Goal: Task Accomplishment & Management: Use online tool/utility

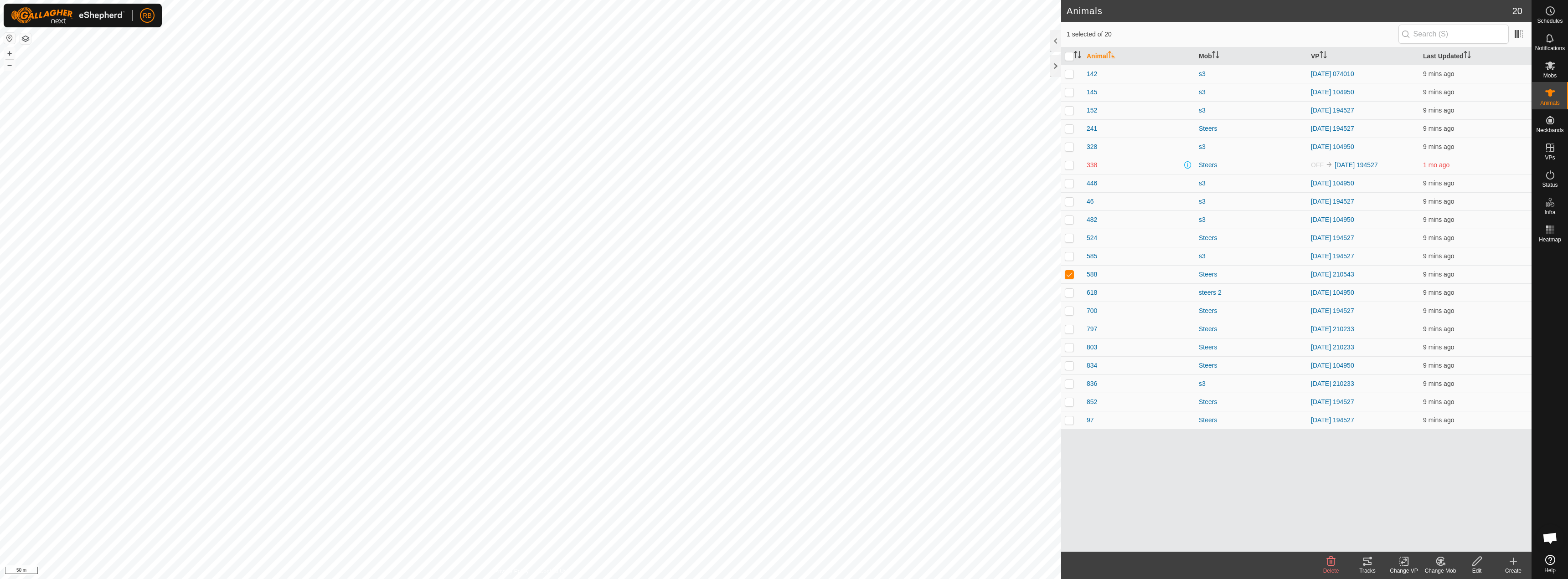
click at [783, 563] on tracks-svg-icon at bounding box center [1366, 561] width 36 height 11
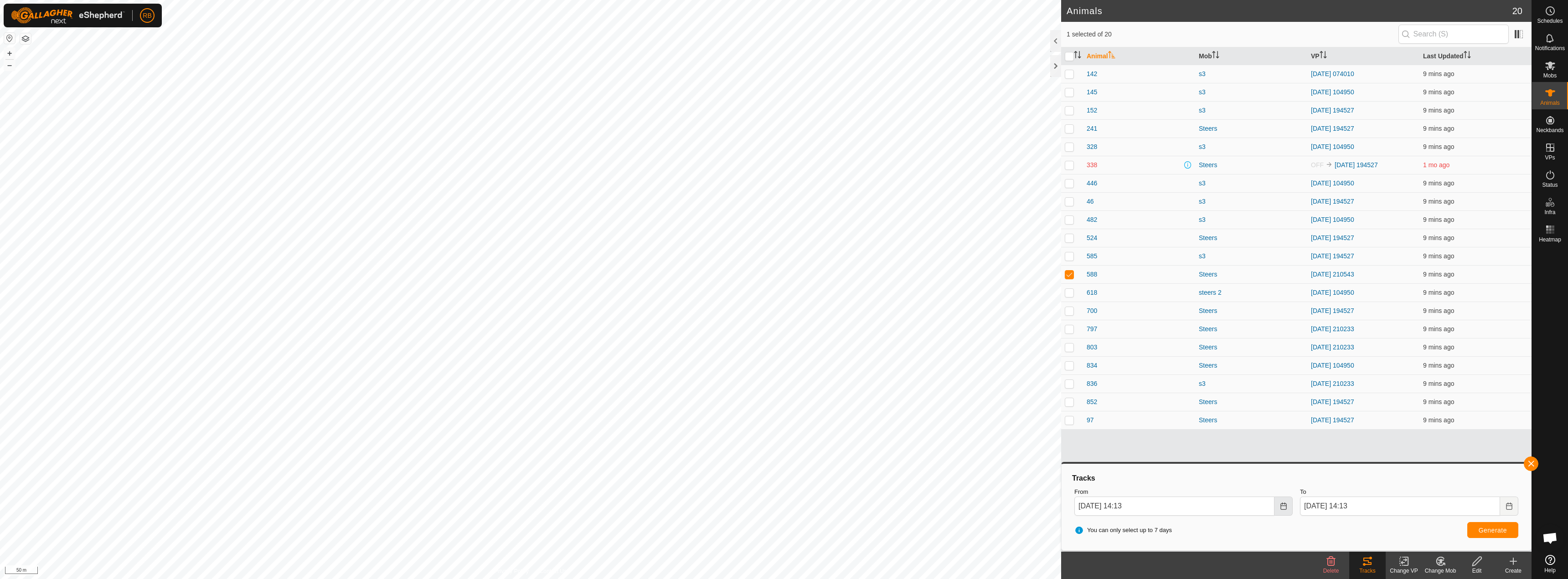
click at [783, 506] on icon "Choose Date" at bounding box center [1283, 506] width 8 height 8
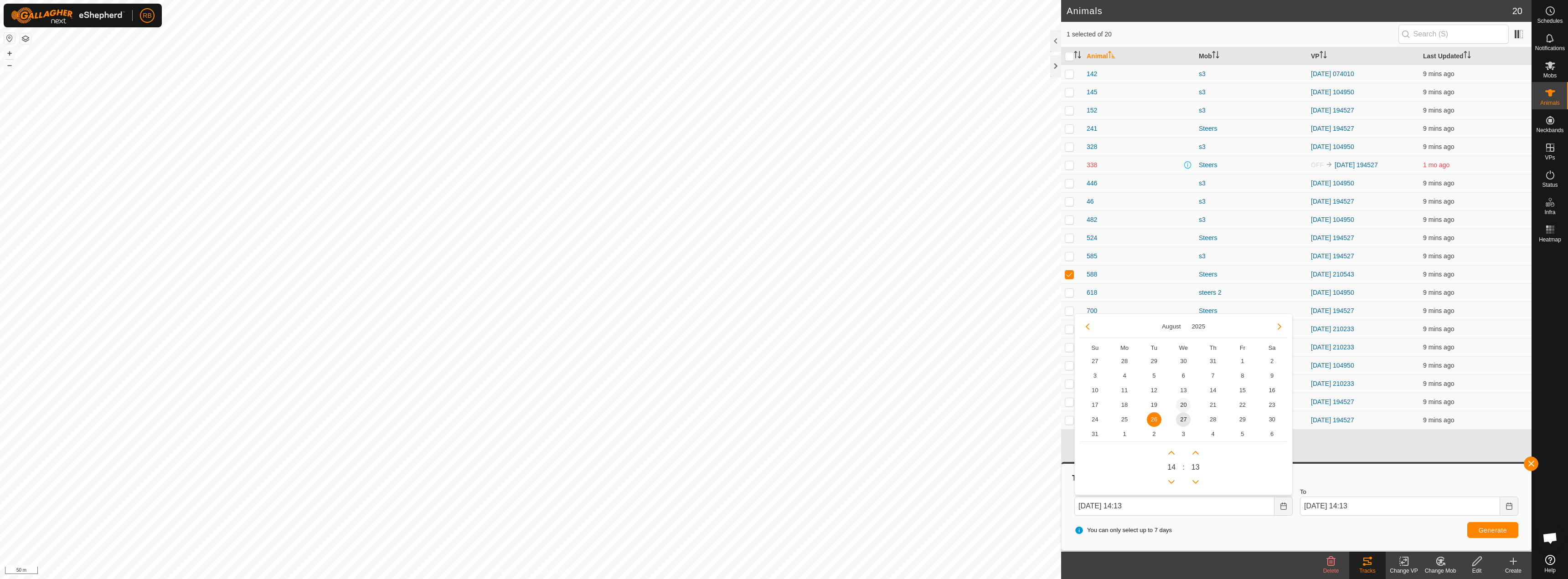
click at [783, 406] on span "20" at bounding box center [1183, 404] width 14 height 14
type input "[DATE] 14:13"
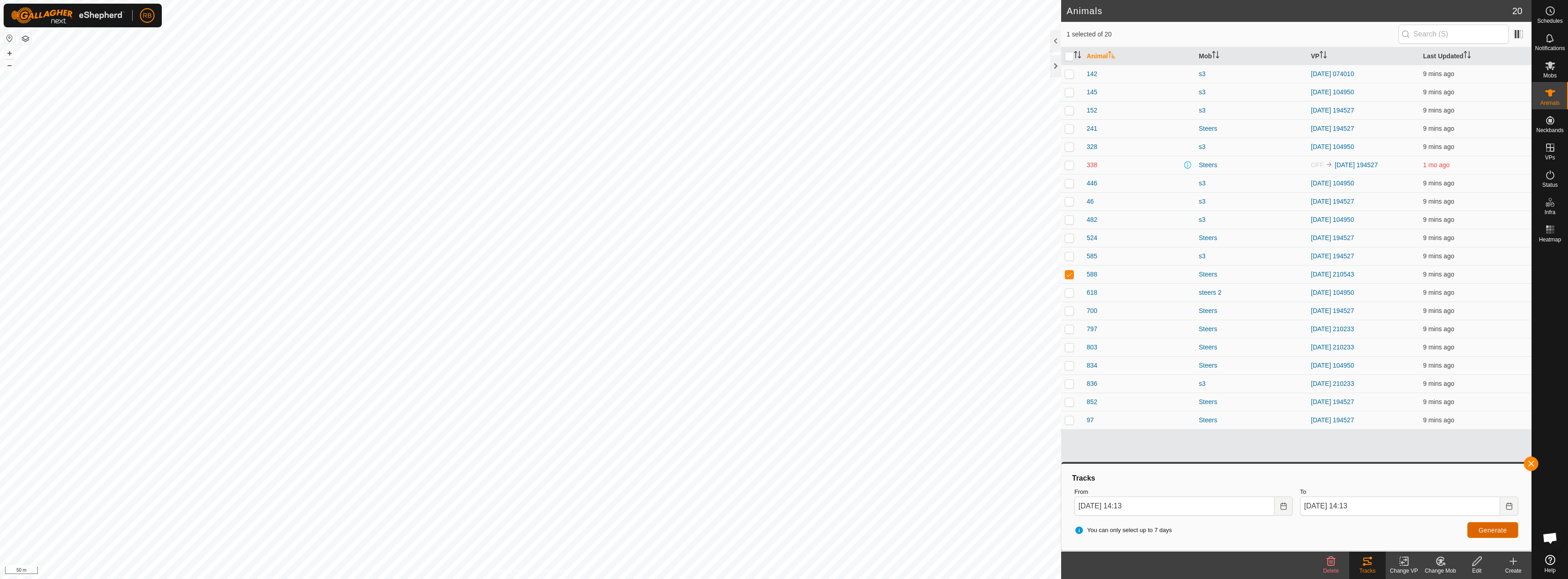
click at [783, 533] on span "Generate" at bounding box center [1493, 529] width 29 height 8
click at [783, 561] on change-vp-svg-icon at bounding box center [1403, 561] width 36 height 11
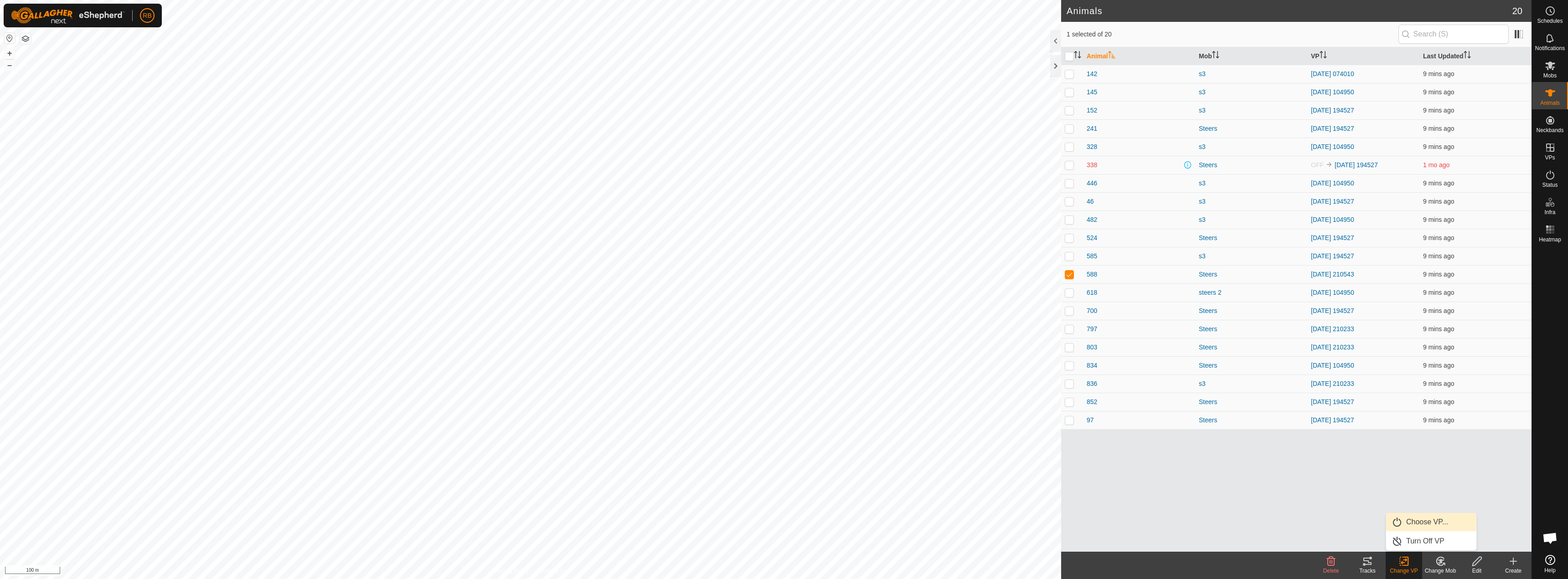
click at [783, 519] on link "Choose VP..." at bounding box center [1430, 522] width 90 height 18
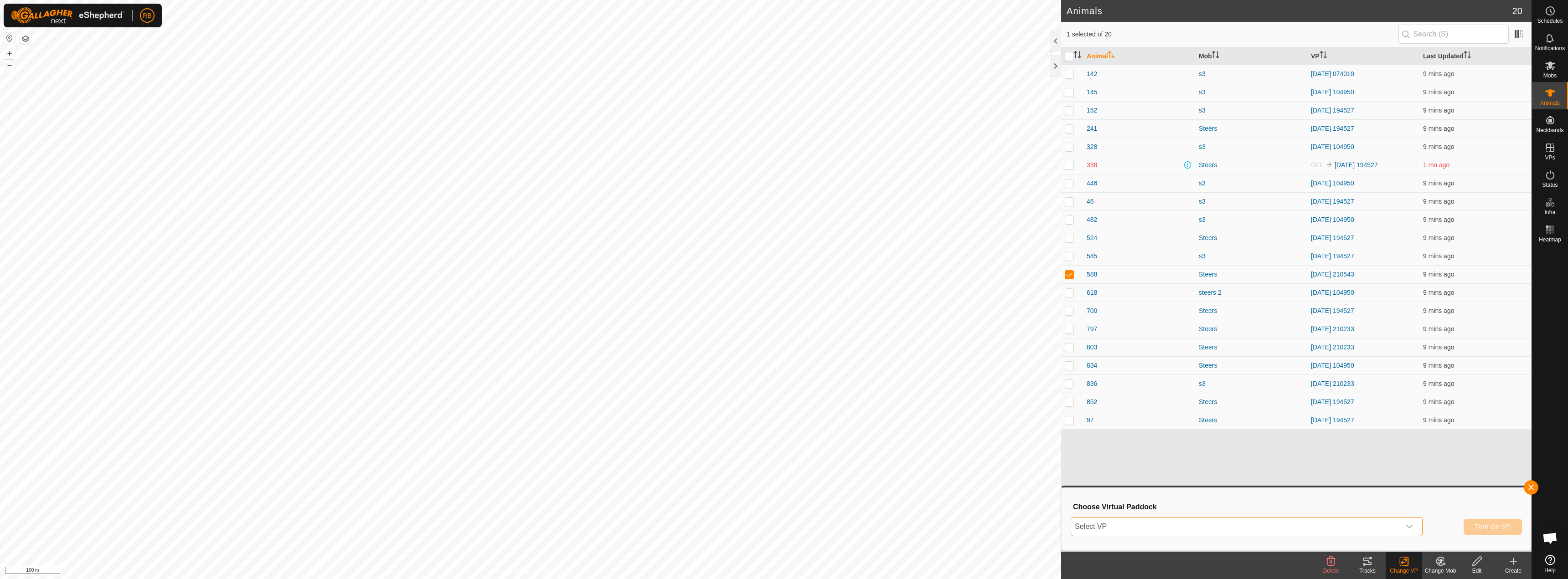
click at [783, 526] on span "Select VP" at bounding box center [1235, 527] width 329 height 18
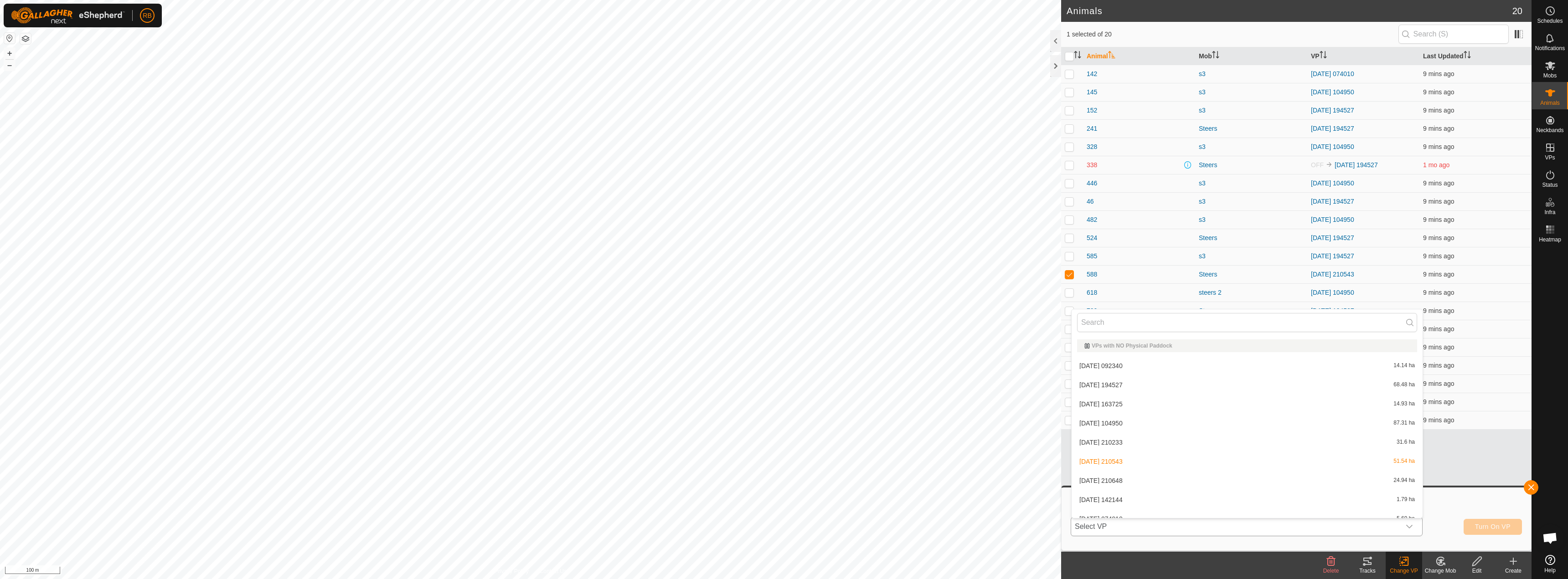
scroll to position [10, 0]
click at [783, 451] on li "[DATE] 210543 51.54 ha" at bounding box center [1247, 451] width 351 height 18
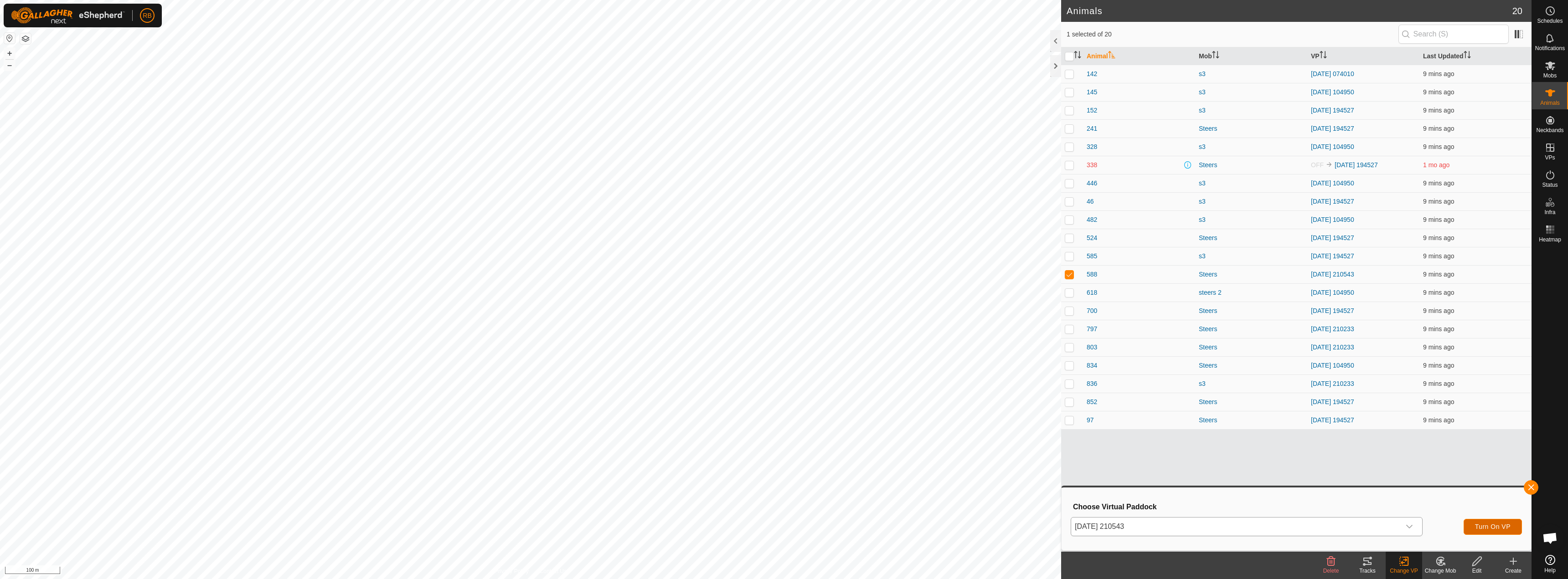
click at [783, 528] on span "Turn On VP" at bounding box center [1492, 526] width 35 height 8
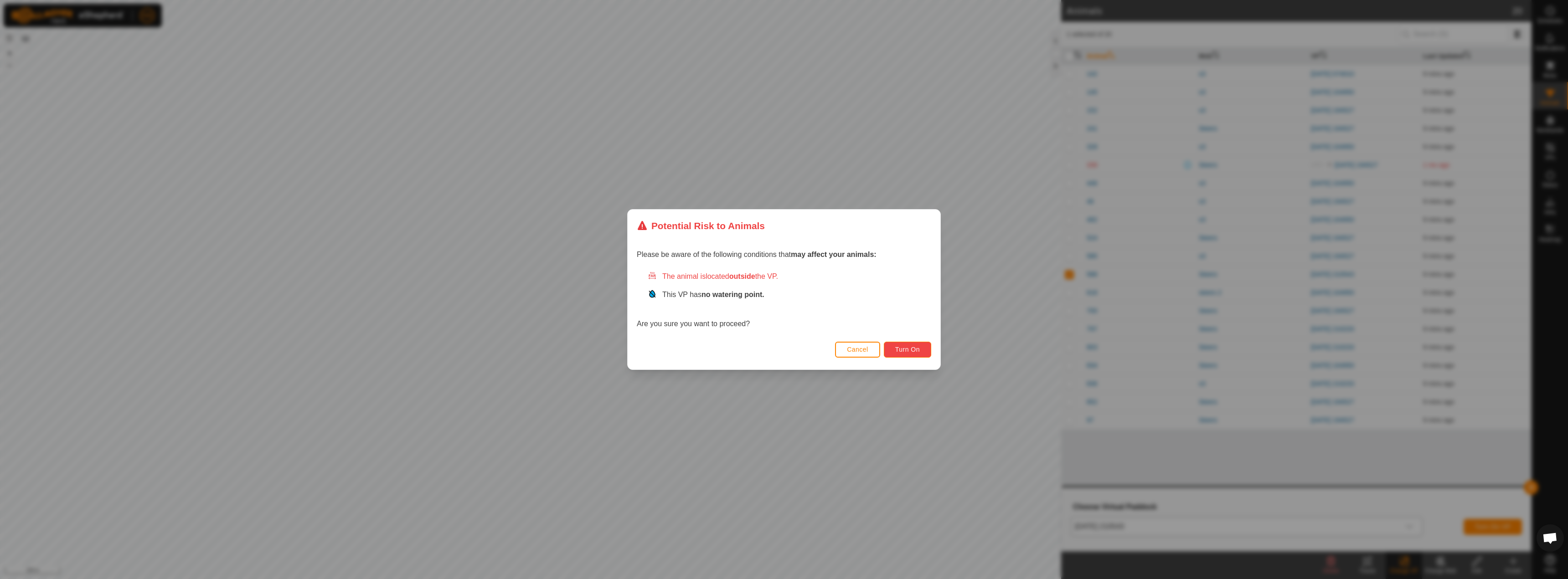
click at [783, 354] on button "Turn On" at bounding box center [907, 349] width 47 height 16
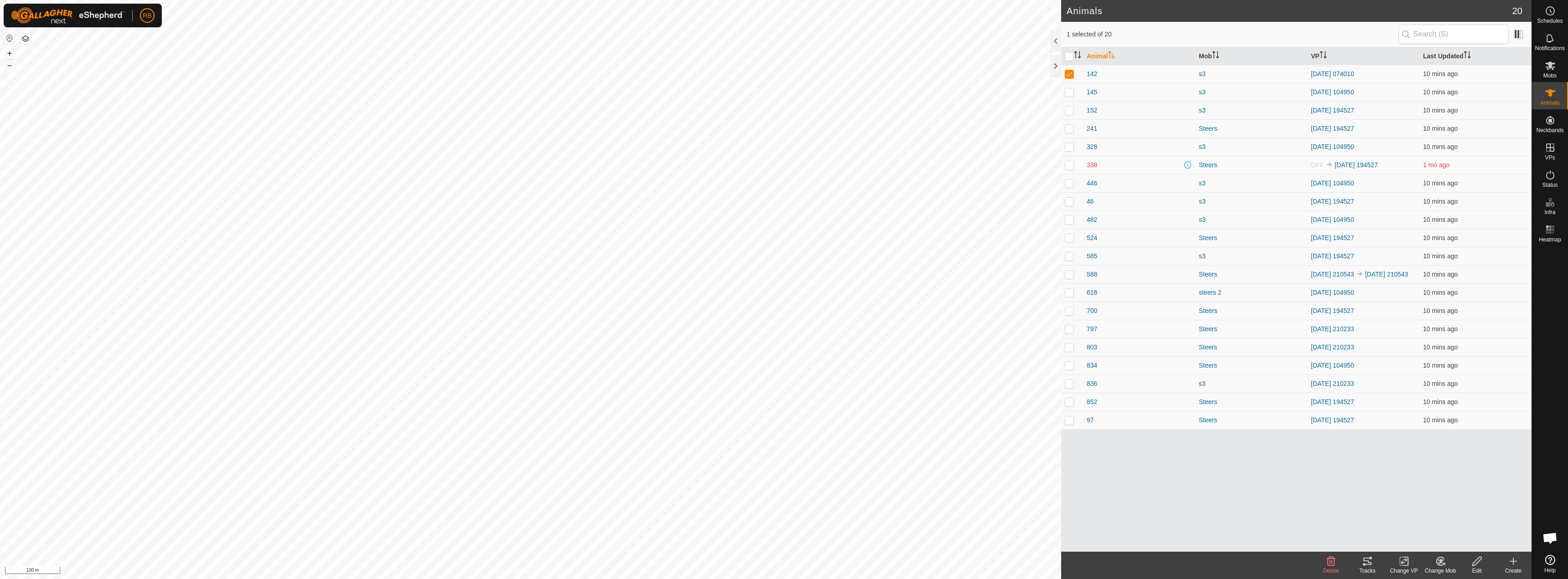
click at [783, 72] on link "[DATE] 074010" at bounding box center [1333, 74] width 44 height 8
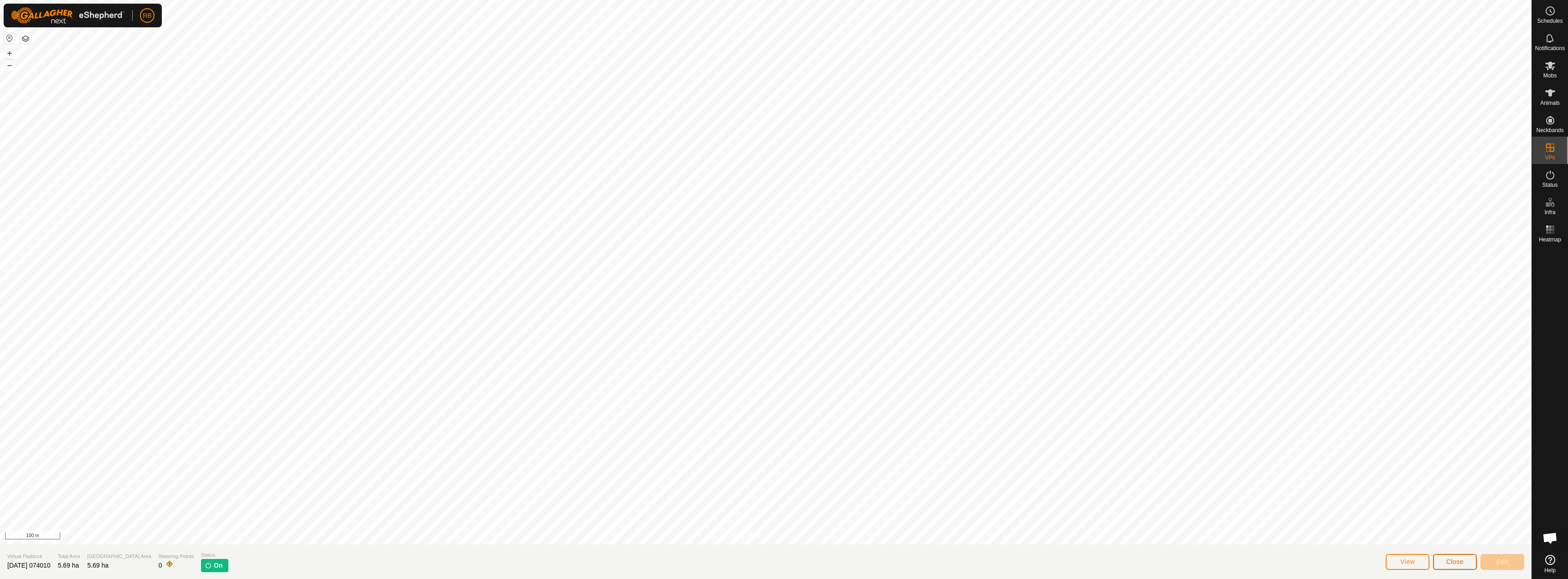
click at [783, 554] on button "Close" at bounding box center [1455, 561] width 44 height 16
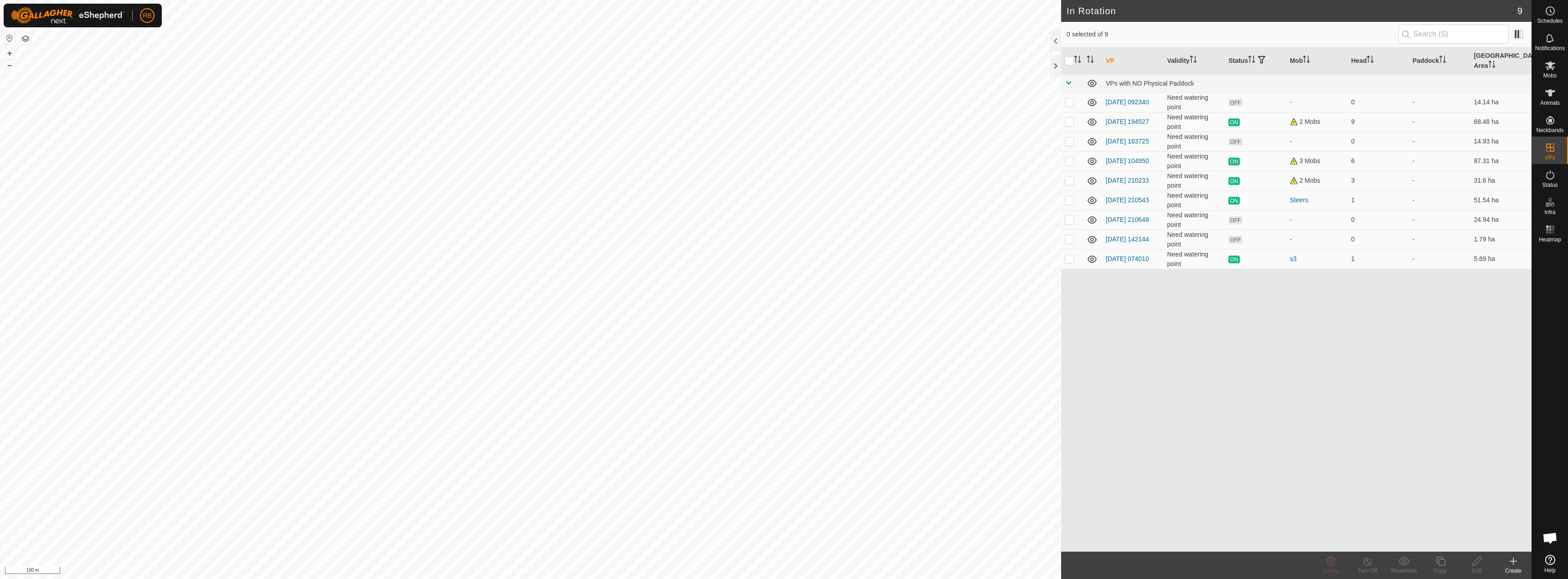
checkbox input "true"
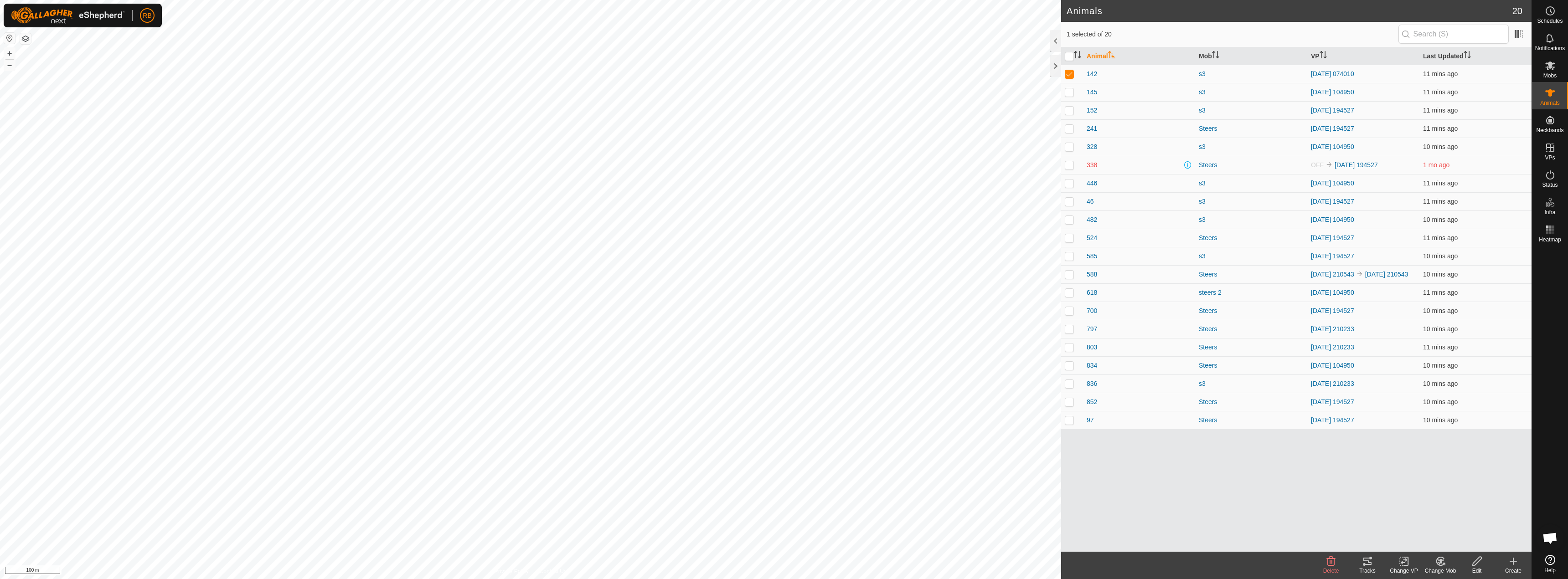
click at [783, 570] on div "Tracks" at bounding box center [1366, 571] width 36 height 8
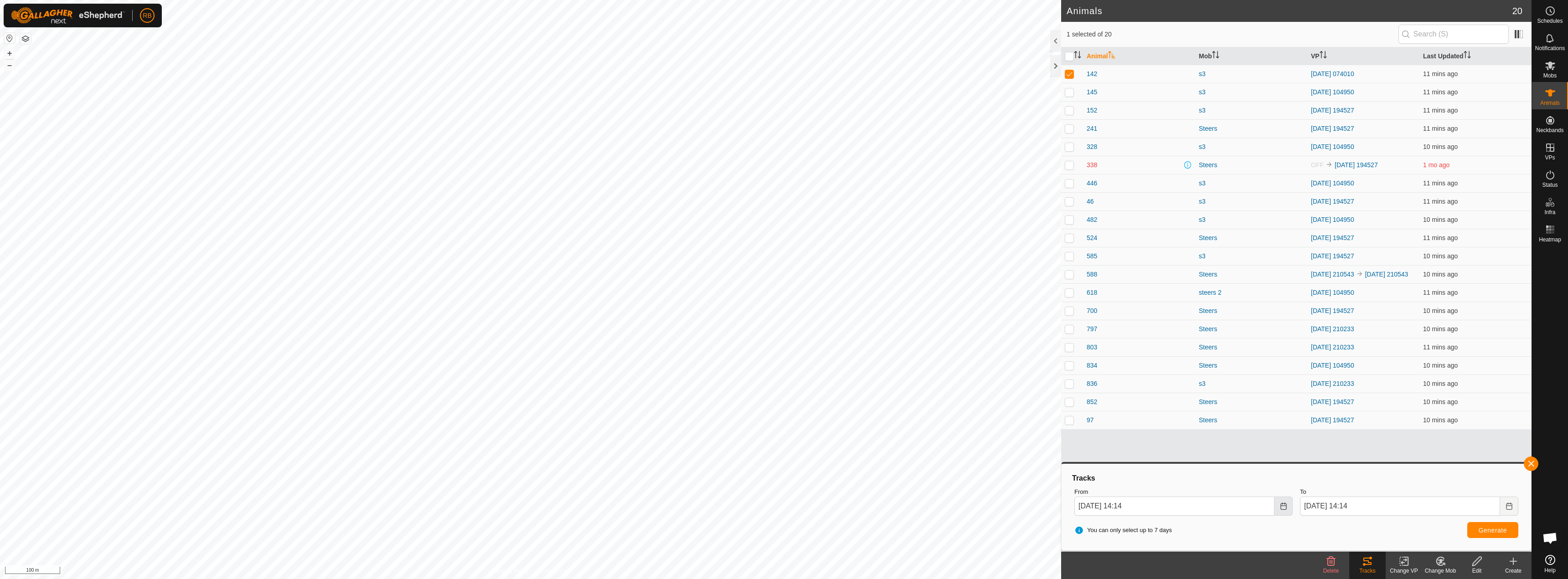
click at [783, 504] on icon "Choose Date" at bounding box center [1283, 506] width 8 height 8
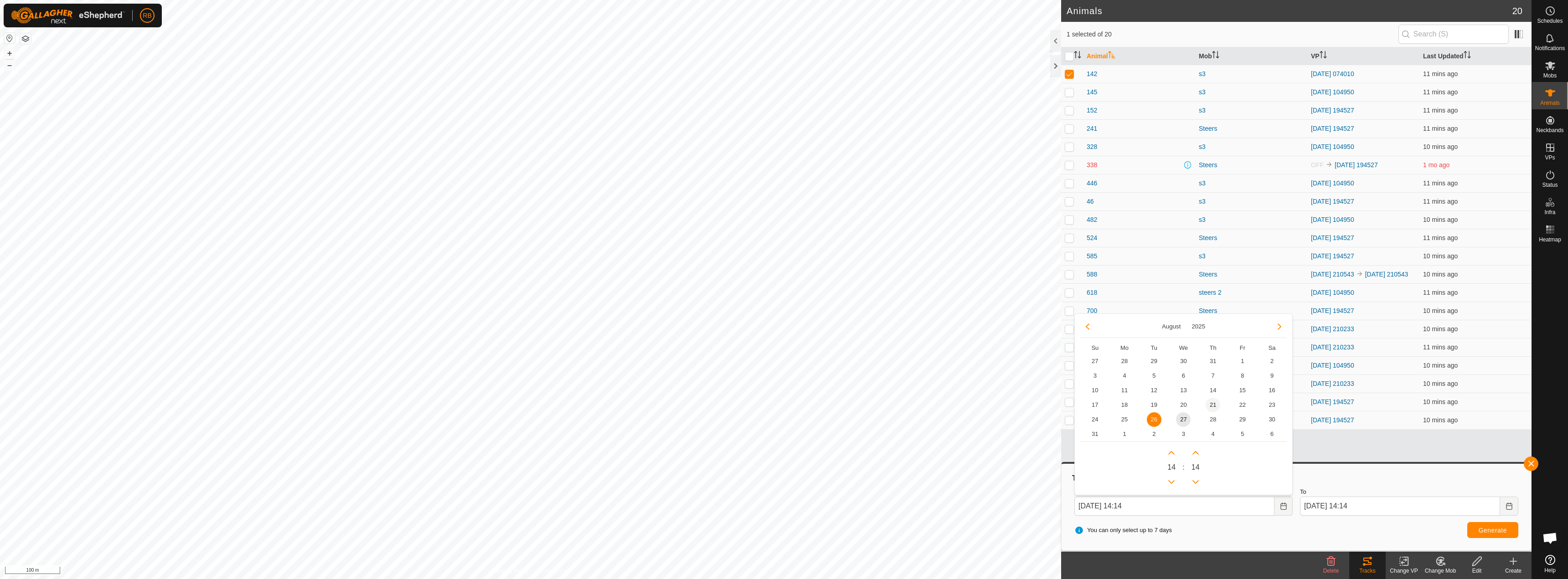
click at [783, 404] on span "21" at bounding box center [1212, 404] width 14 height 14
type input "[DATE] 14:14"
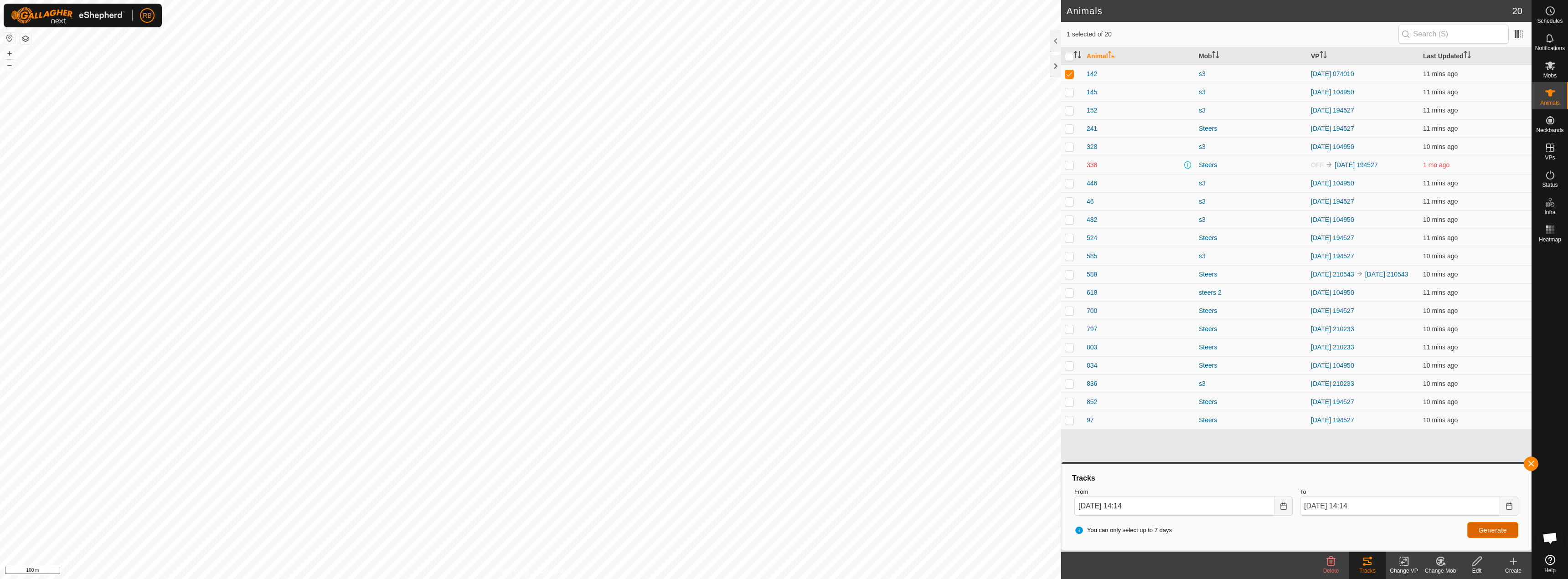
click at [783, 526] on span "Generate" at bounding box center [1493, 529] width 29 height 8
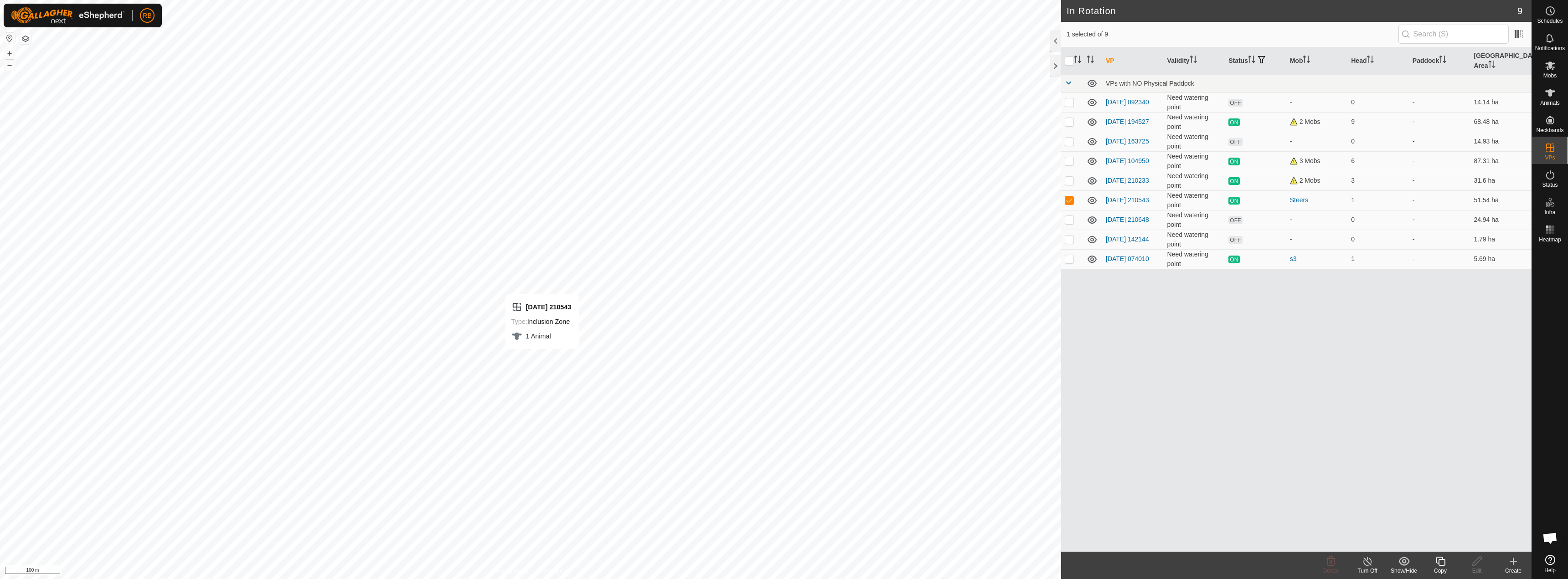
checkbox input "false"
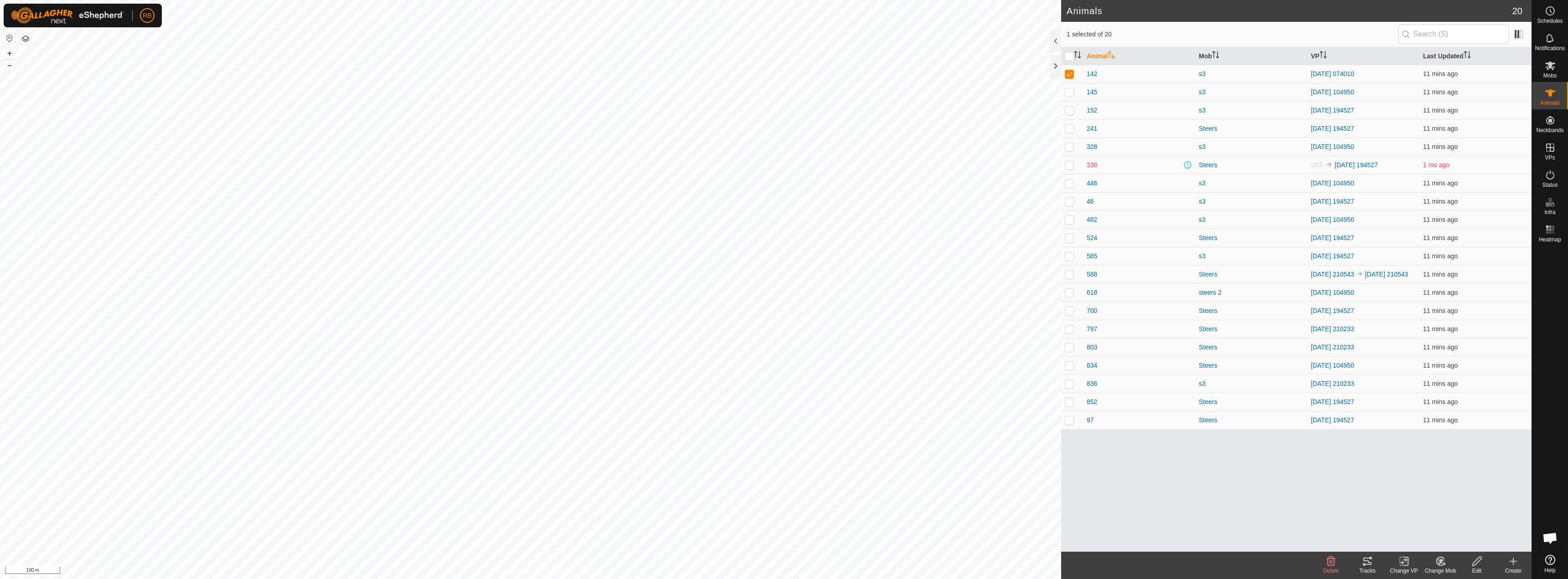
click at [783, 563] on icon at bounding box center [1404, 561] width 12 height 11
click at [783, 519] on link "Choose VP..." at bounding box center [1430, 522] width 90 height 18
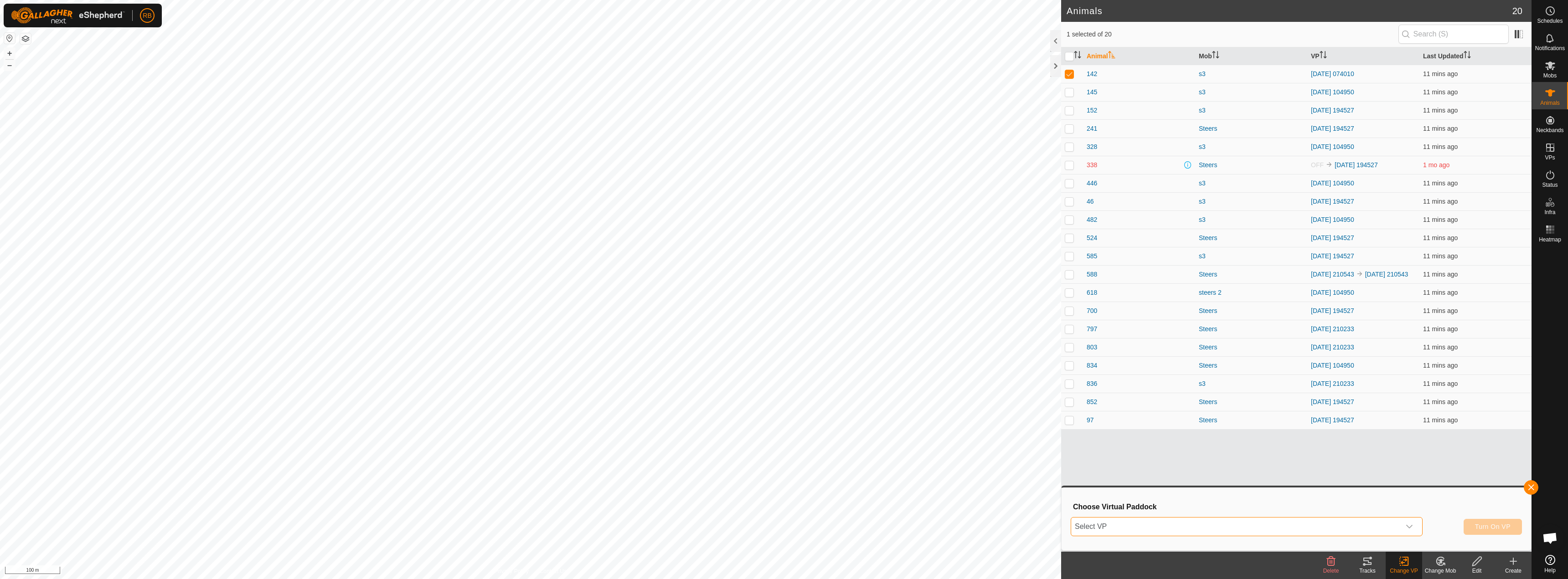
click at [783, 525] on span "Select VP" at bounding box center [1235, 527] width 329 height 18
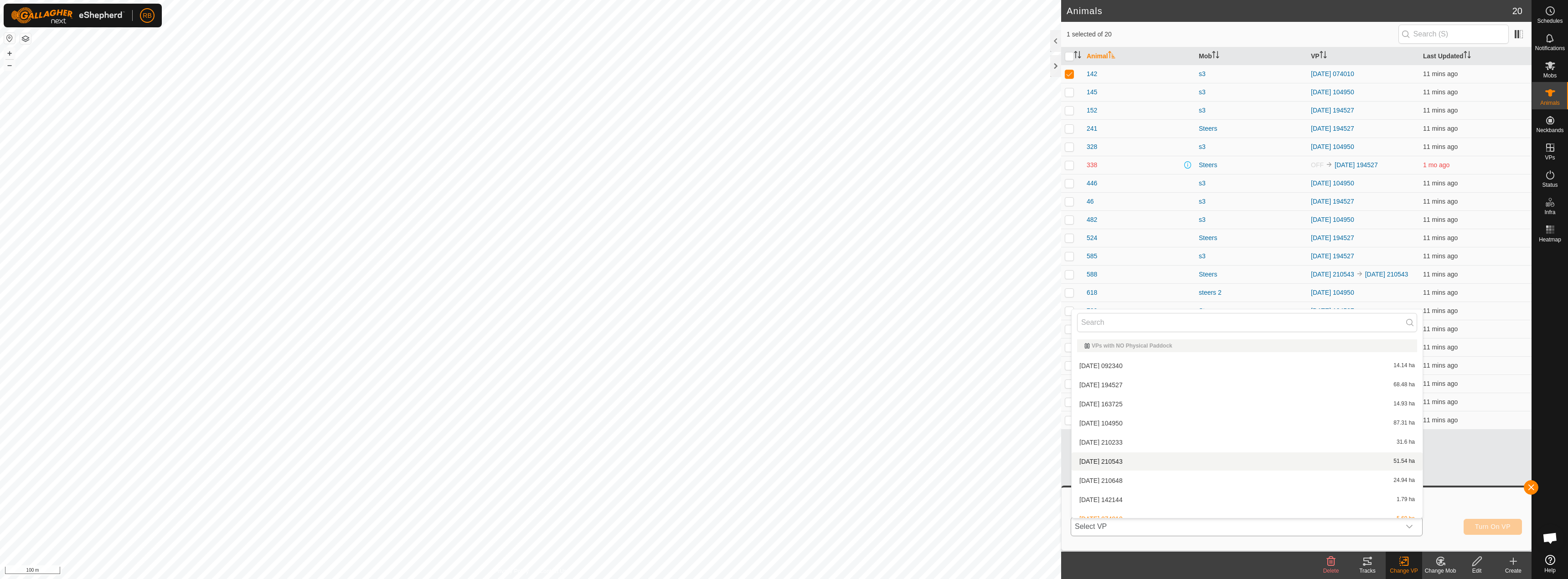
click at [783, 462] on li "[DATE] 210543 51.54 ha" at bounding box center [1247, 462] width 351 height 18
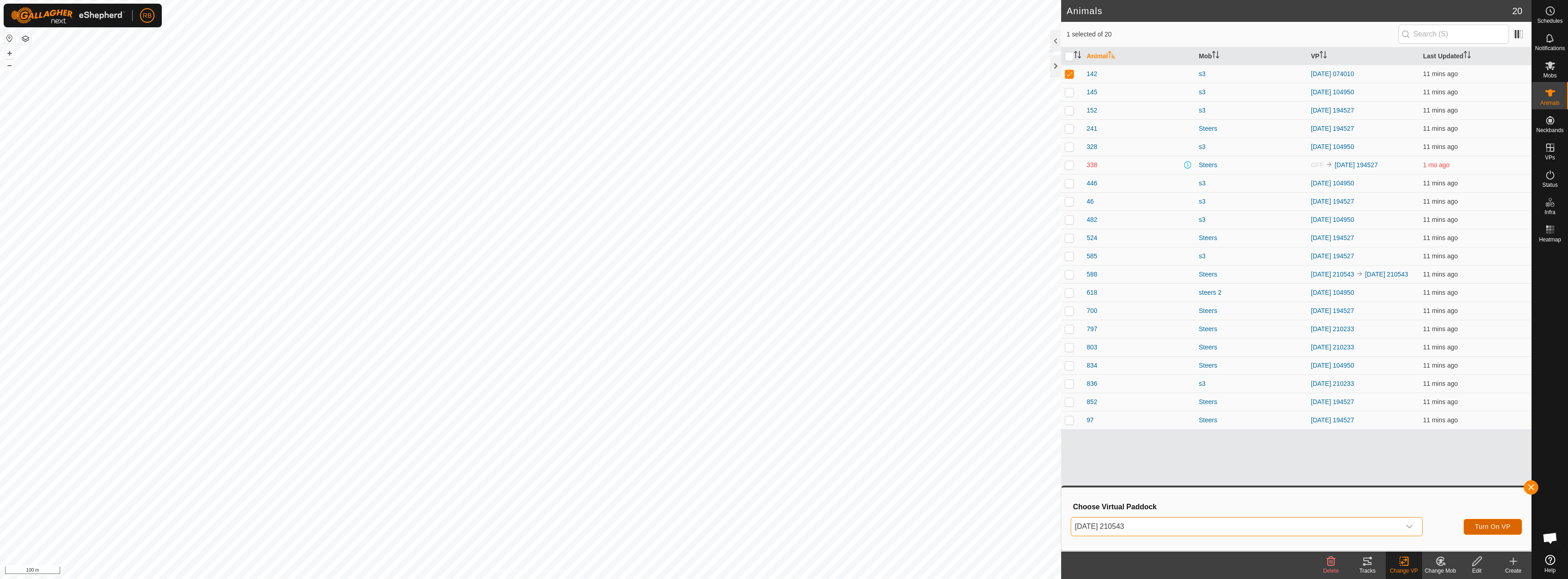
click at [783, 529] on span "Turn On VP" at bounding box center [1492, 526] width 35 height 8
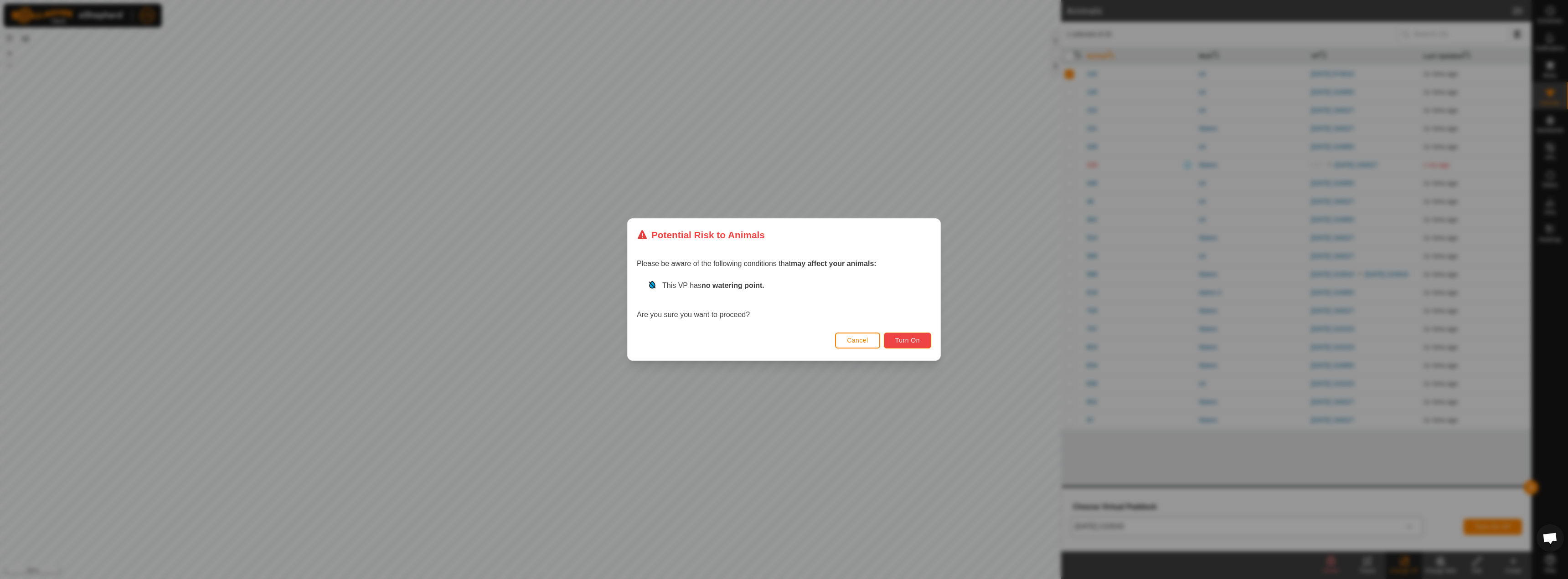
click at [783, 340] on span "Turn On" at bounding box center [907, 340] width 24 height 8
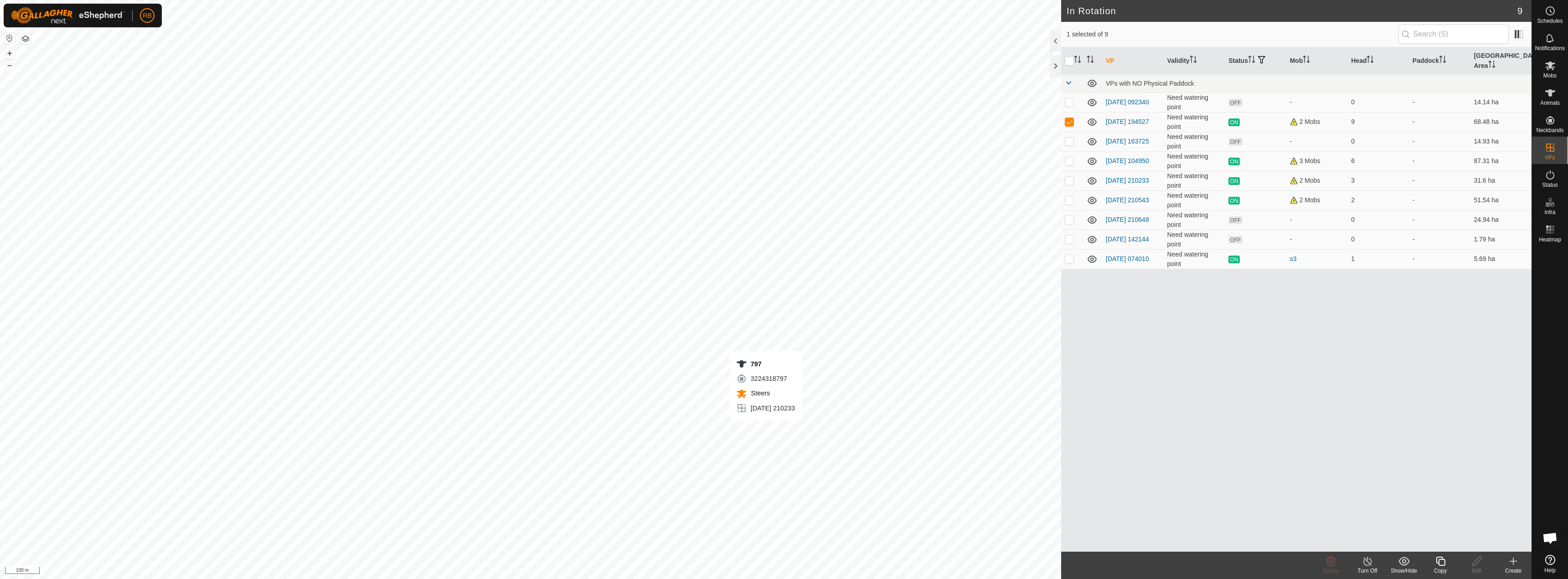
checkbox input "false"
checkbox input "true"
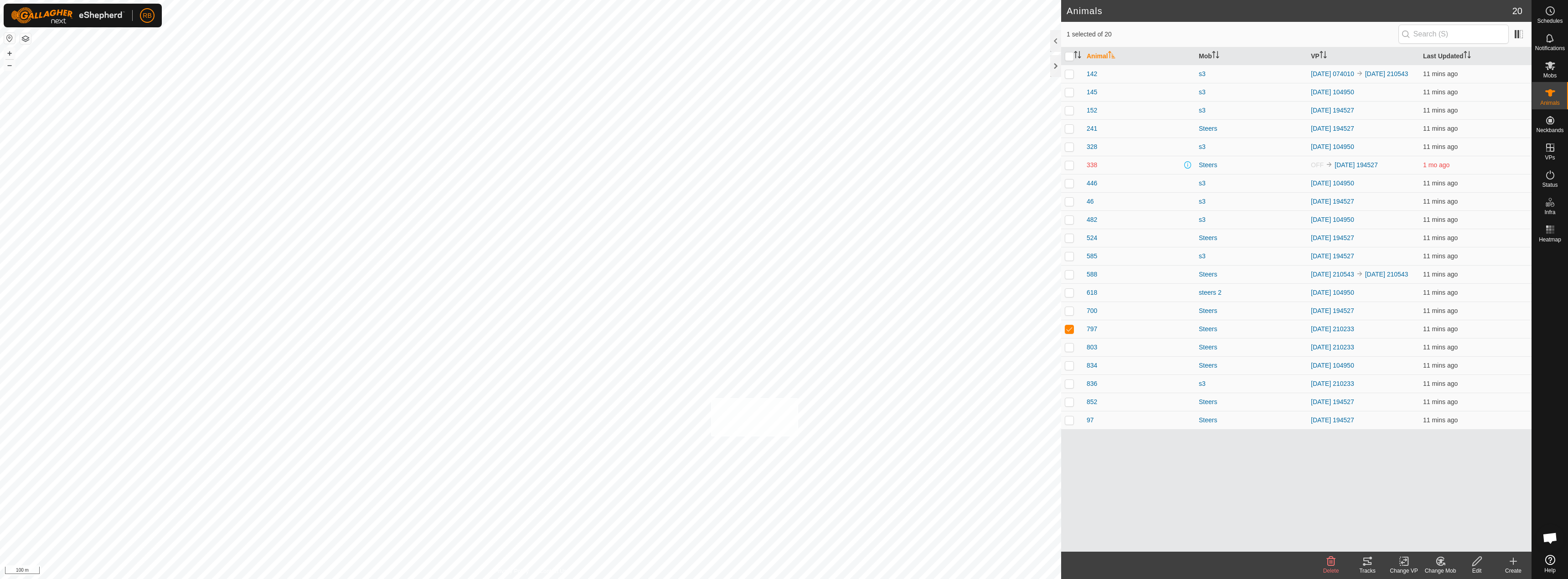
checkbox input "true"
click at [783, 564] on icon at bounding box center [1367, 561] width 8 height 8
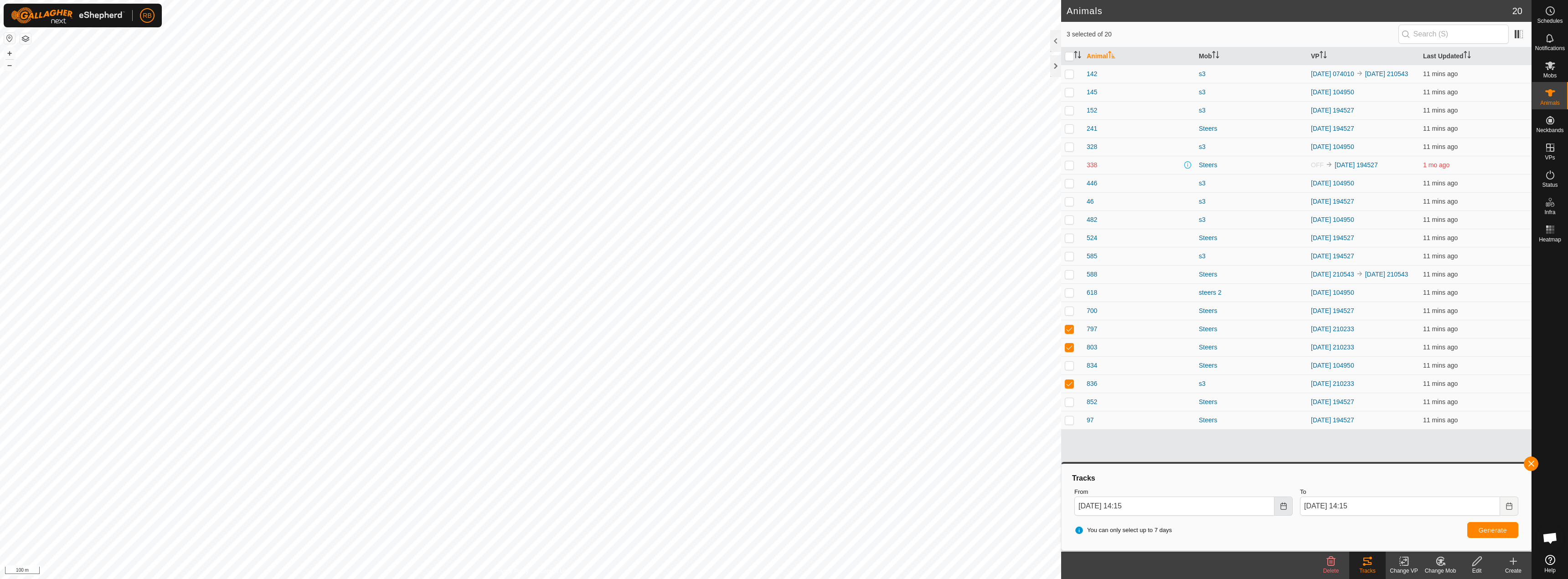
click at [783, 504] on icon "Choose Date" at bounding box center [1283, 506] width 8 height 8
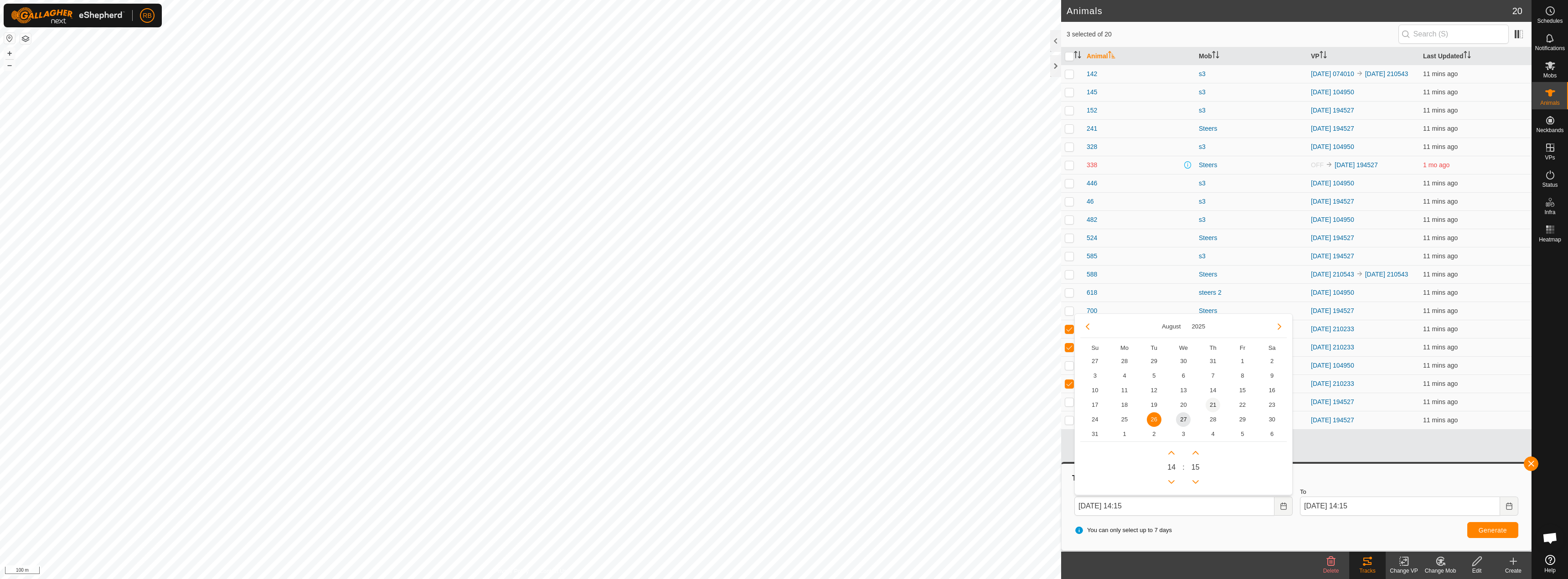
click at [783, 406] on span "21" at bounding box center [1212, 404] width 14 height 14
type input "[DATE] 14:15"
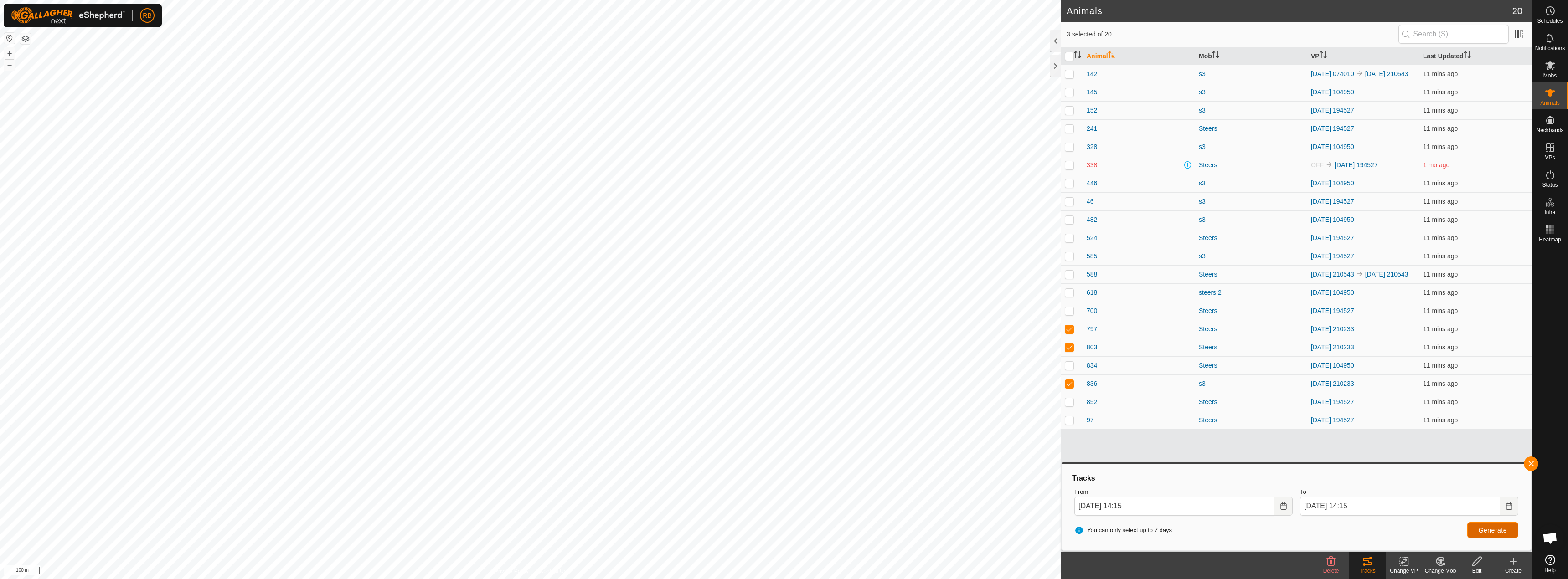
click at [783, 529] on button "Generate" at bounding box center [1492, 529] width 51 height 16
click at [783, 462] on button "button" at bounding box center [1530, 463] width 14 height 14
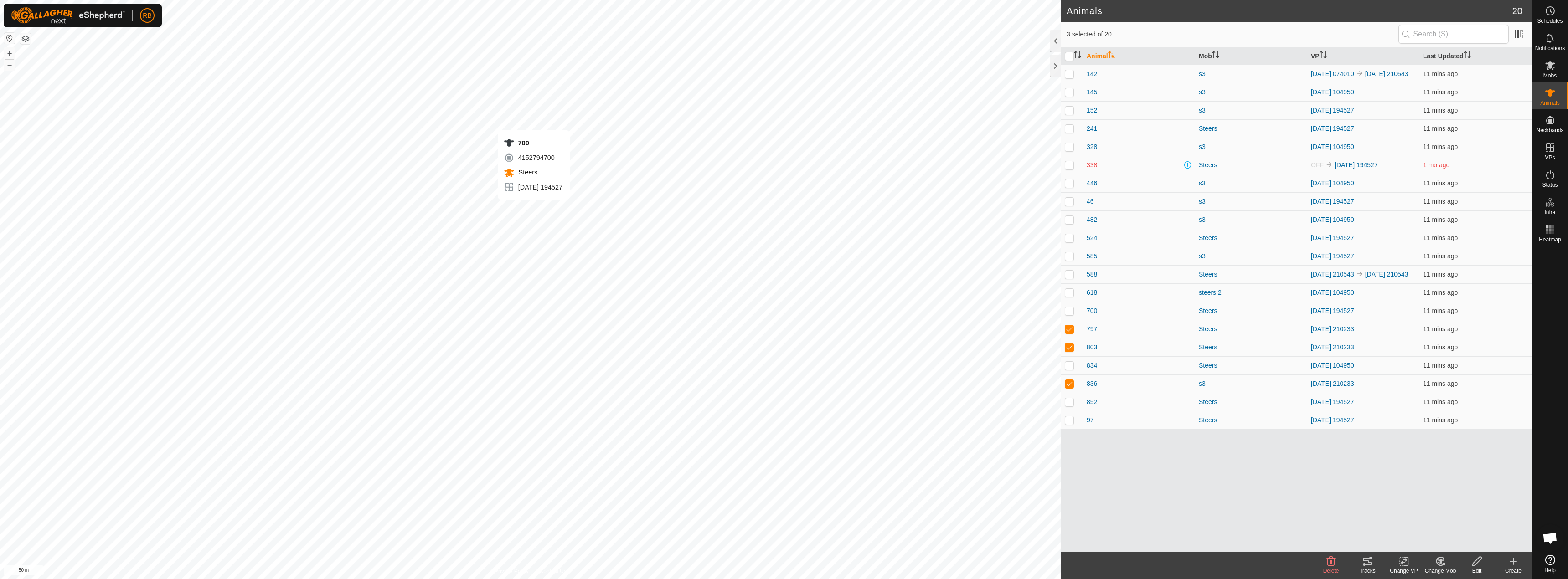
checkbox input "true"
checkbox input "false"
checkbox input "true"
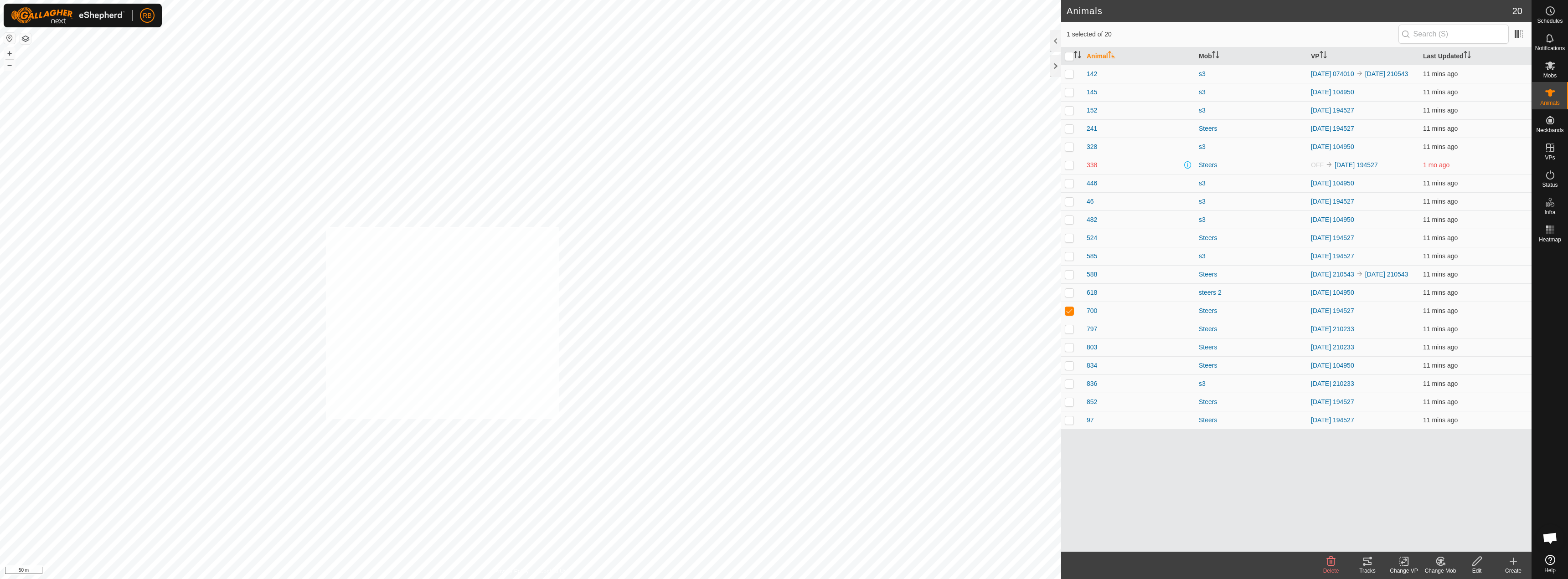
checkbox input "true"
click at [783, 562] on icon at bounding box center [1367, 561] width 11 height 11
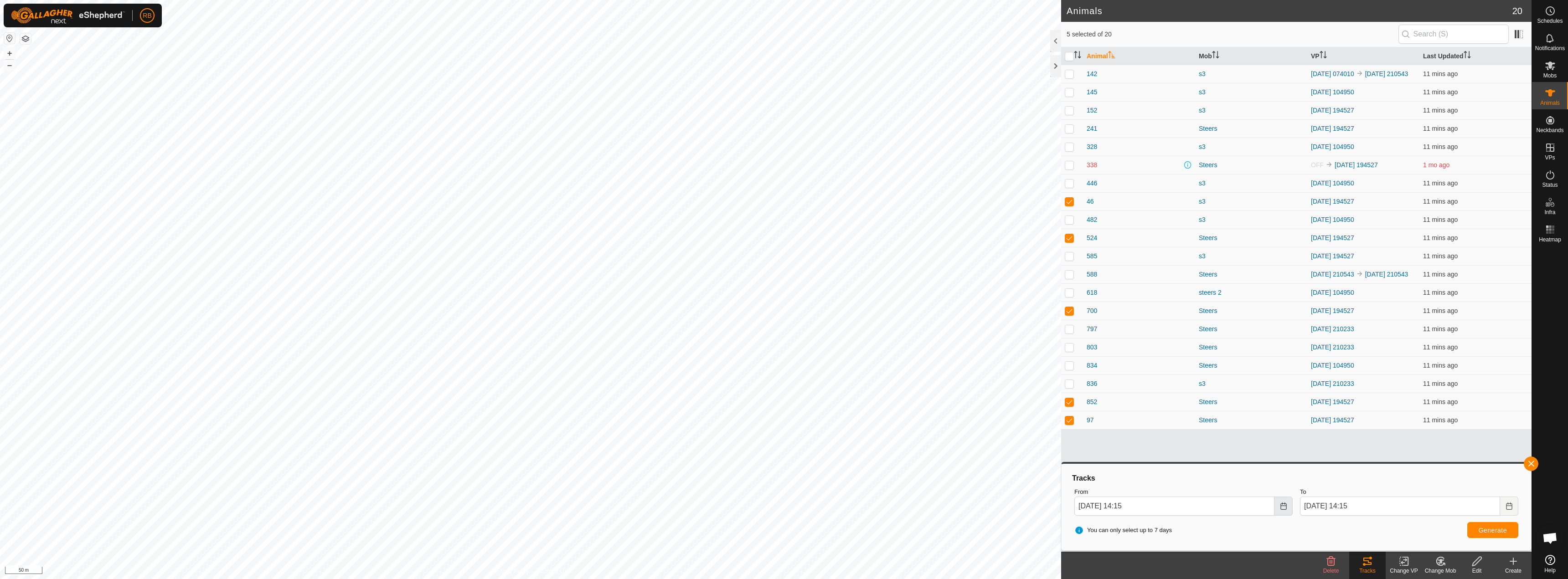
click at [783, 505] on icon "Choose Date" at bounding box center [1283, 506] width 8 height 8
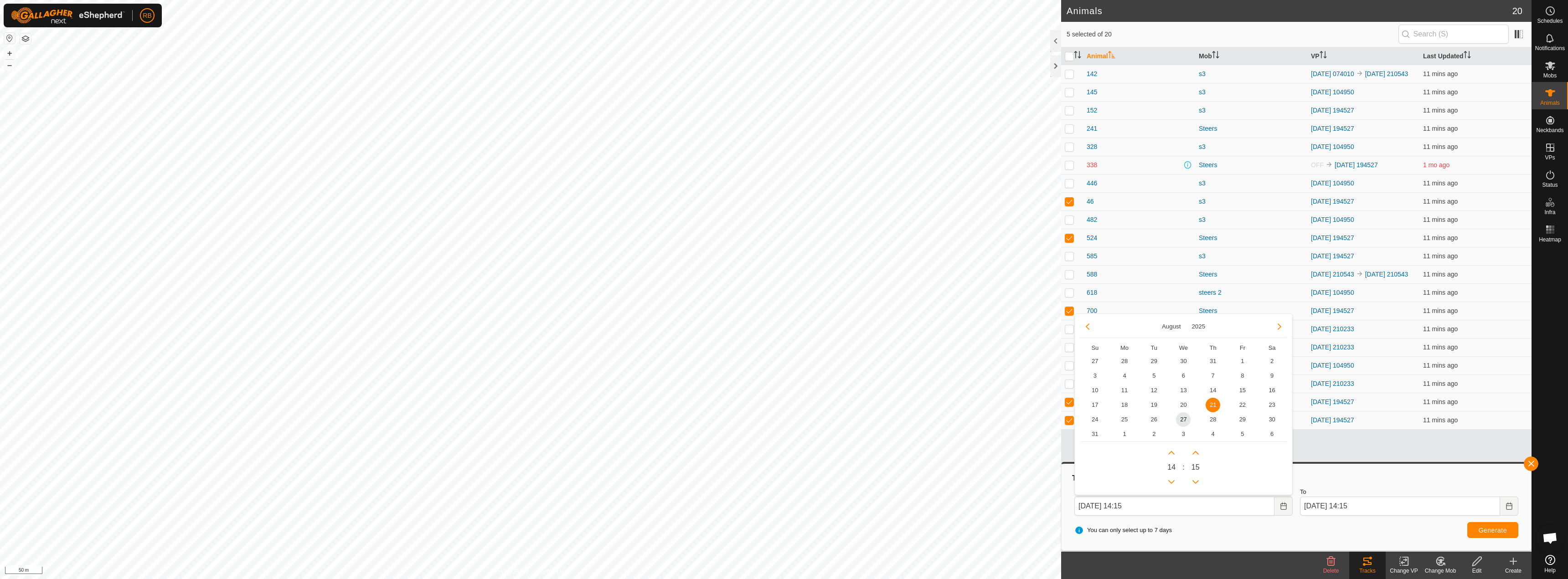
click at [783, 409] on span "21" at bounding box center [1212, 404] width 14 height 14
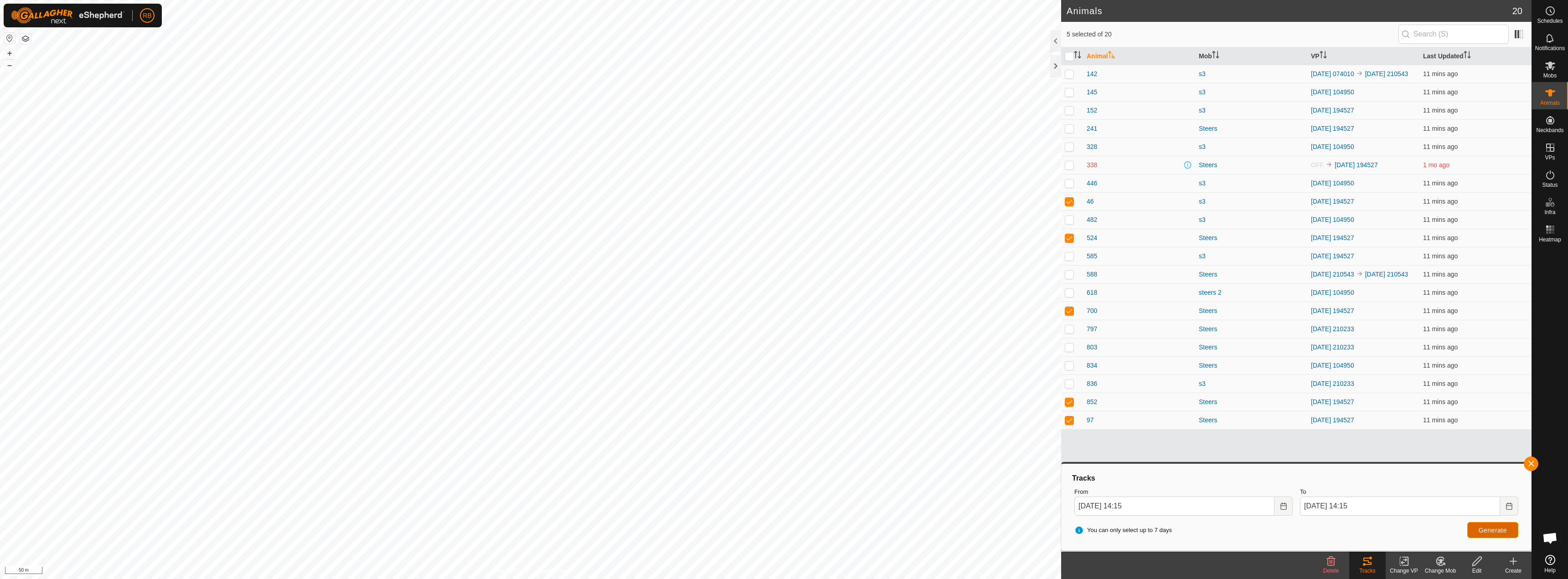
click at [783, 528] on span "Generate" at bounding box center [1493, 529] width 29 height 8
click at [783, 57] on input "checkbox" at bounding box center [1069, 56] width 9 height 9
checkbox input "true"
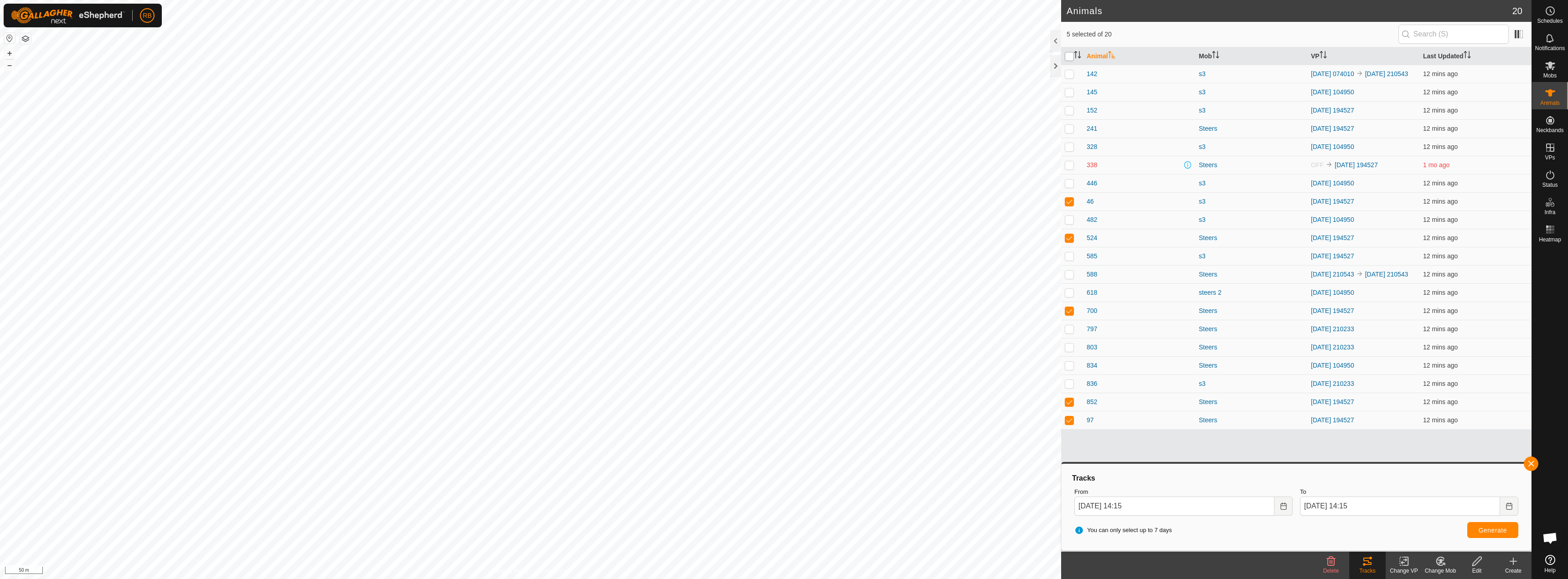
checkbox input "true"
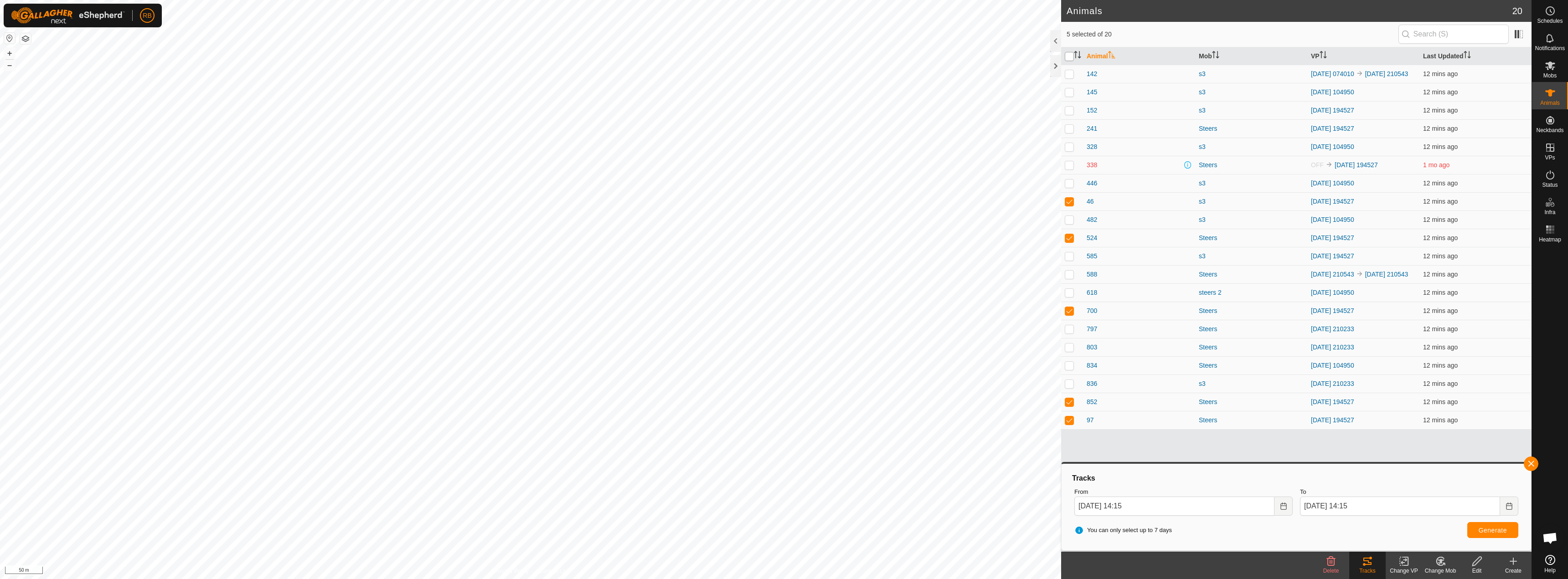
checkbox input "true"
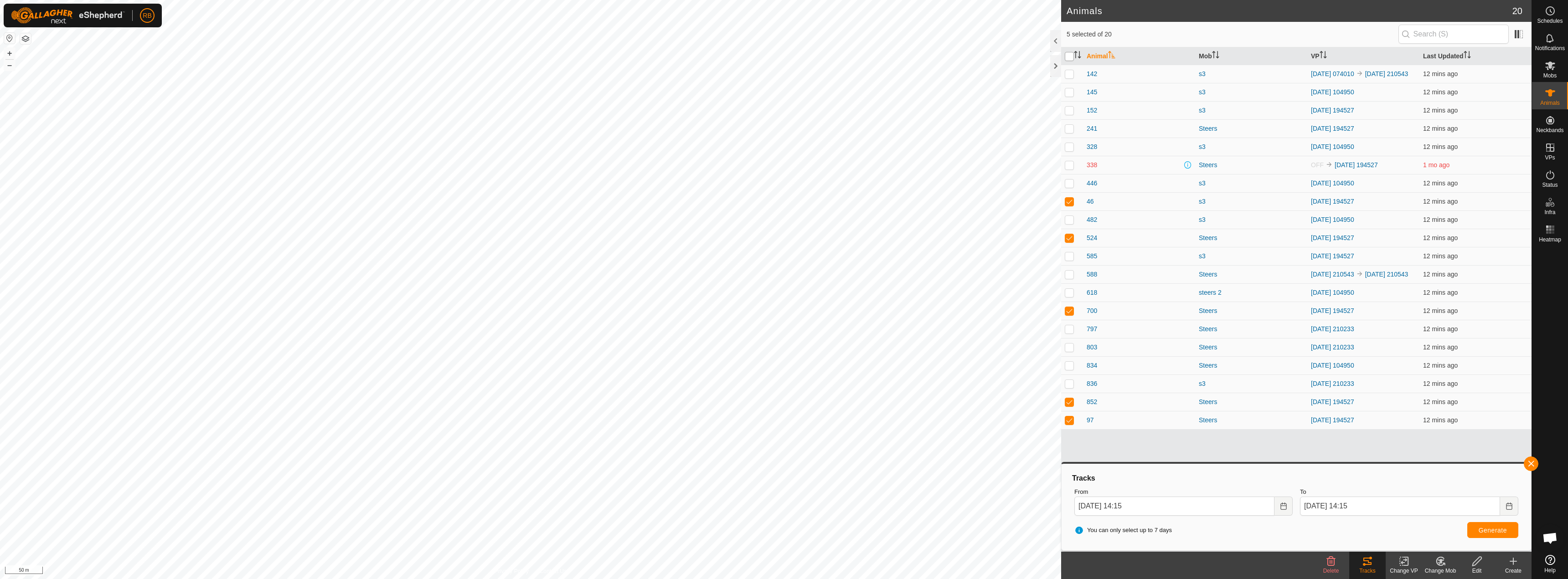
checkbox input "true"
click at [783, 462] on button "button" at bounding box center [1530, 463] width 14 height 14
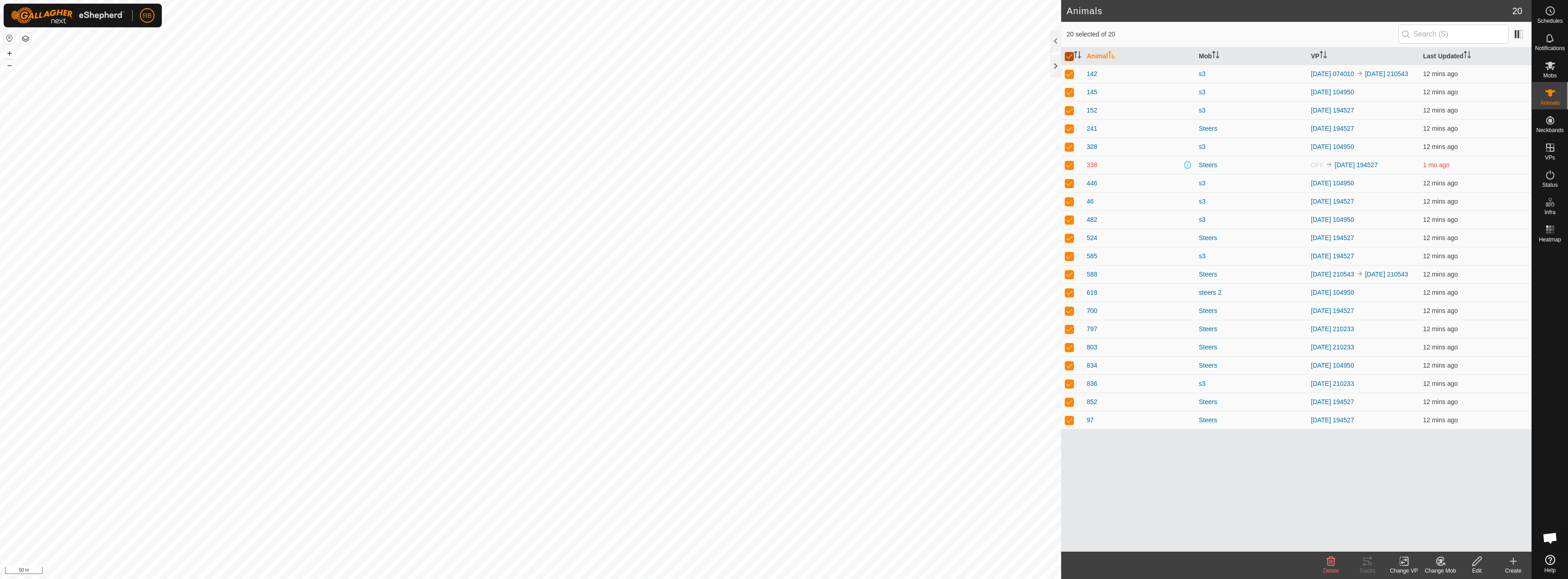
click at [783, 57] on input "checkbox" at bounding box center [1069, 56] width 9 height 9
checkbox input "false"
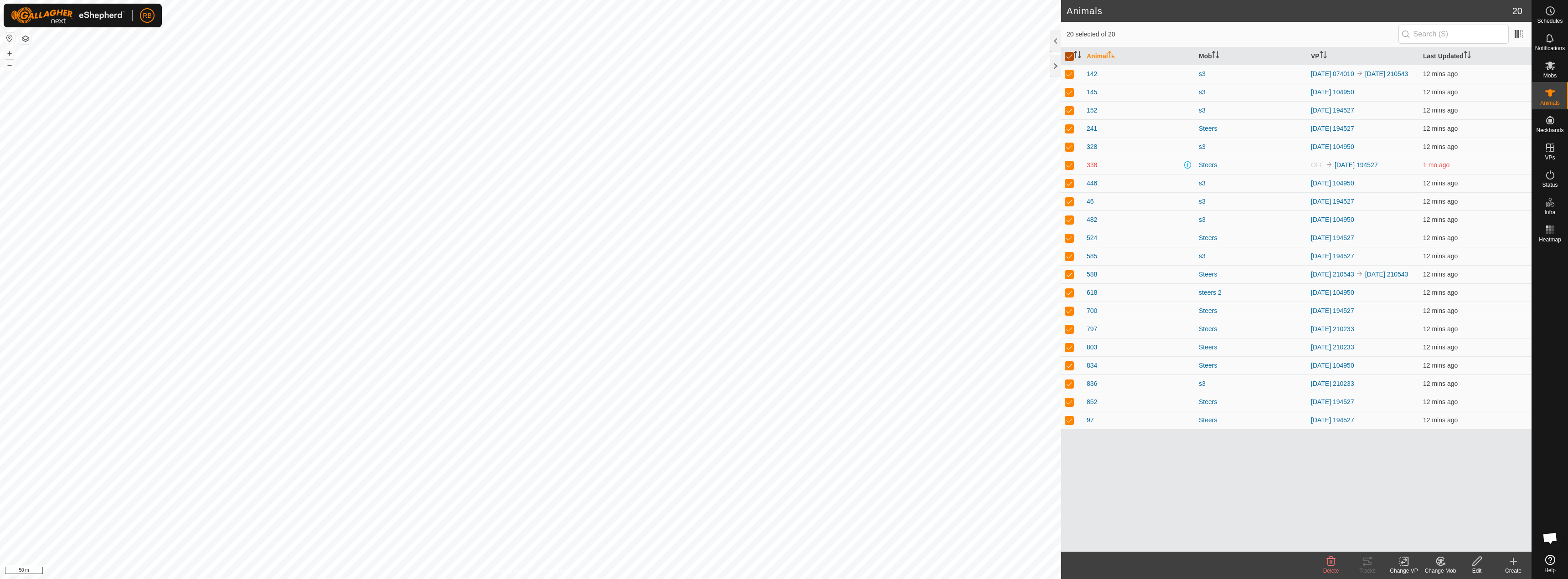
checkbox input "false"
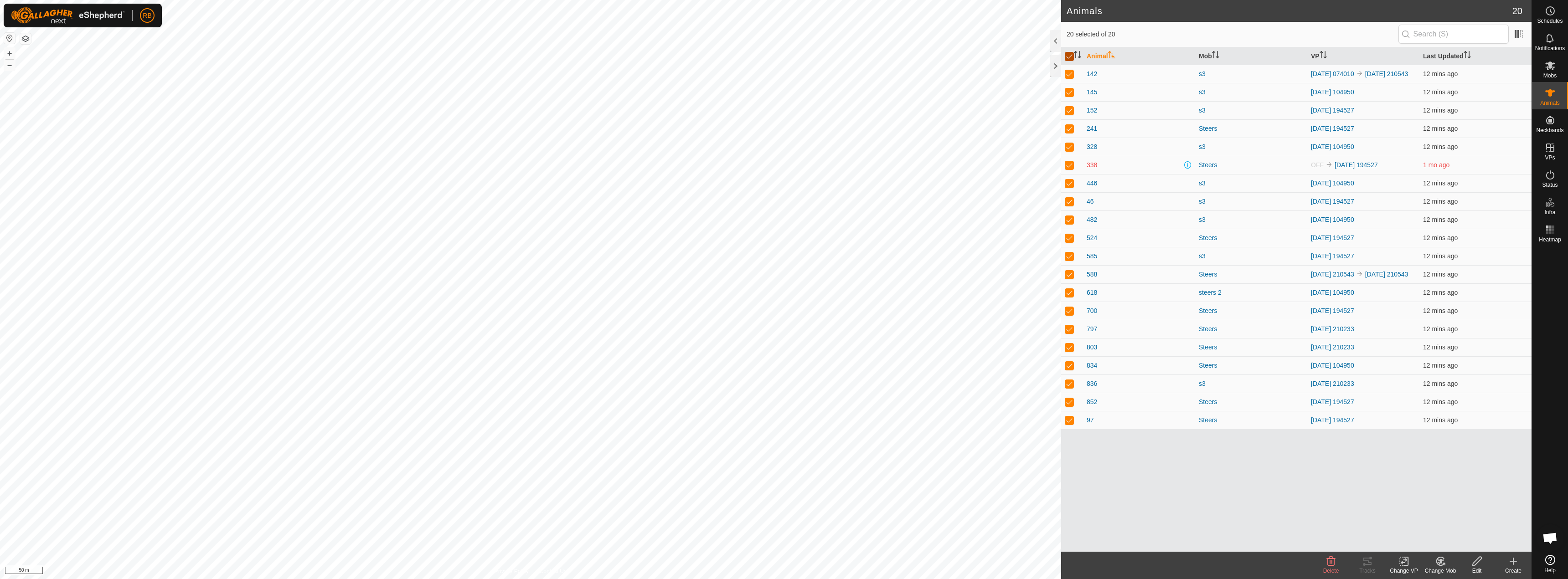
checkbox input "false"
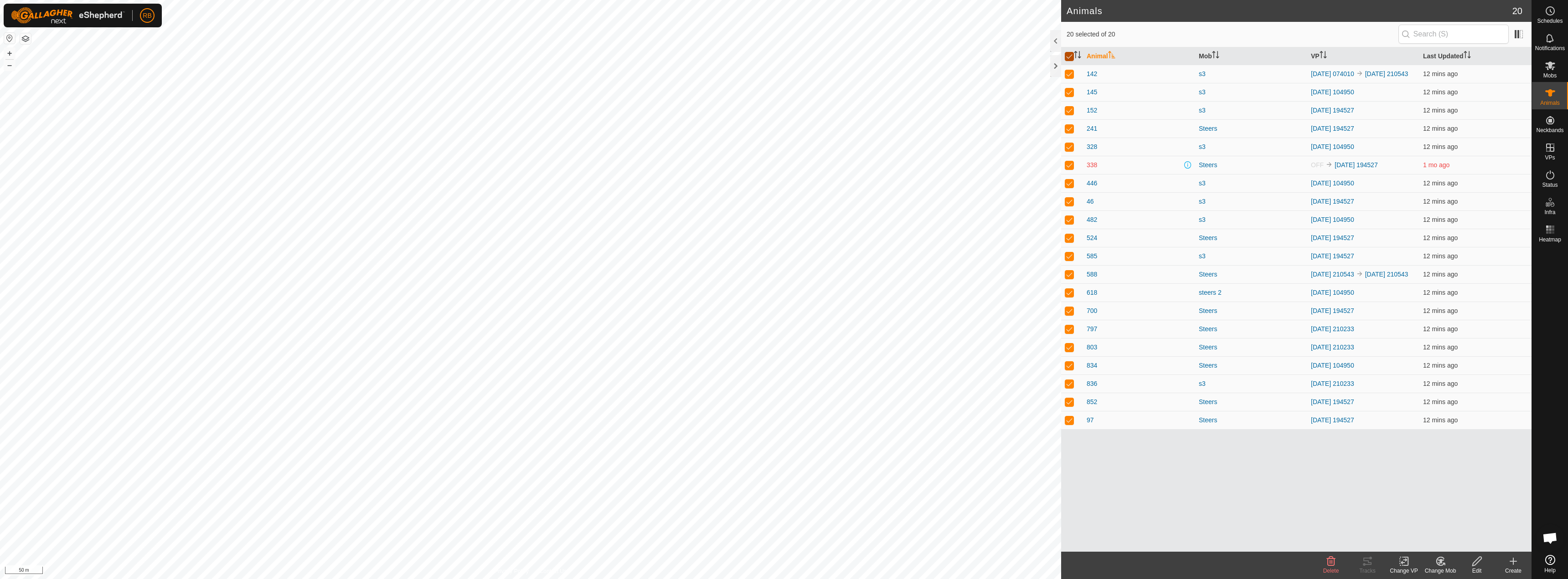
checkbox input "false"
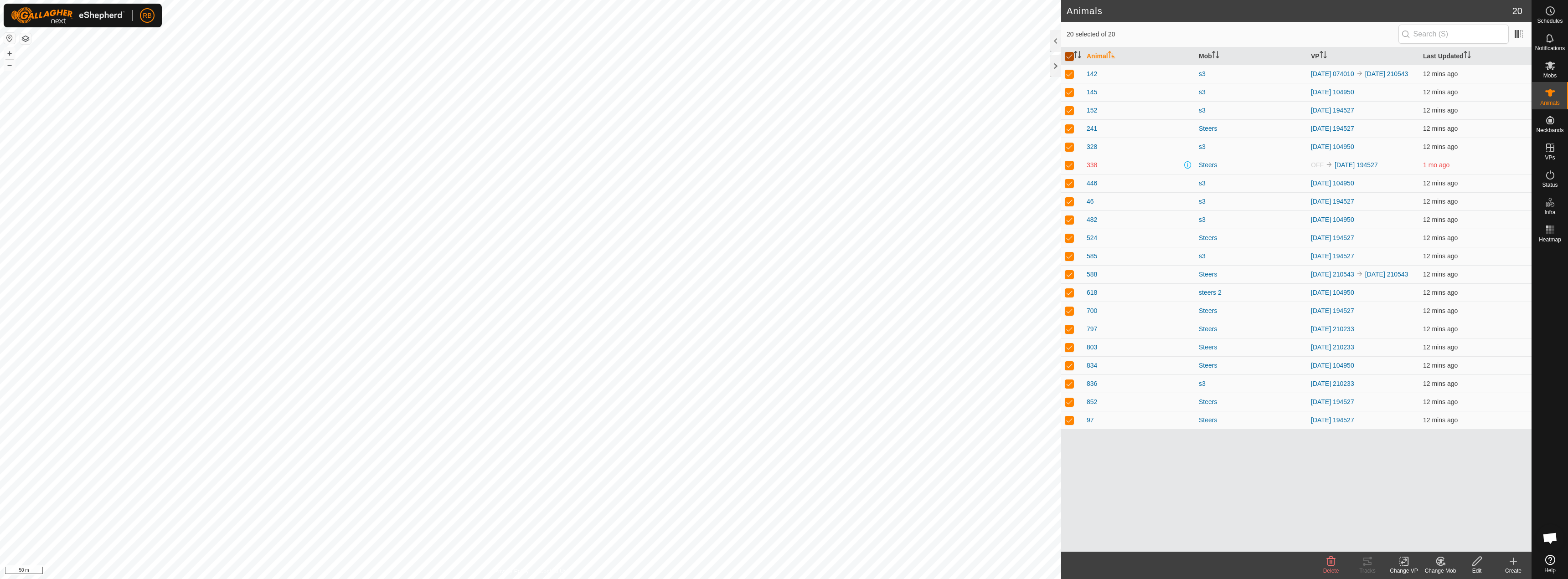
checkbox input "false"
click at [783, 57] on input "checkbox" at bounding box center [1069, 56] width 9 height 9
checkbox input "true"
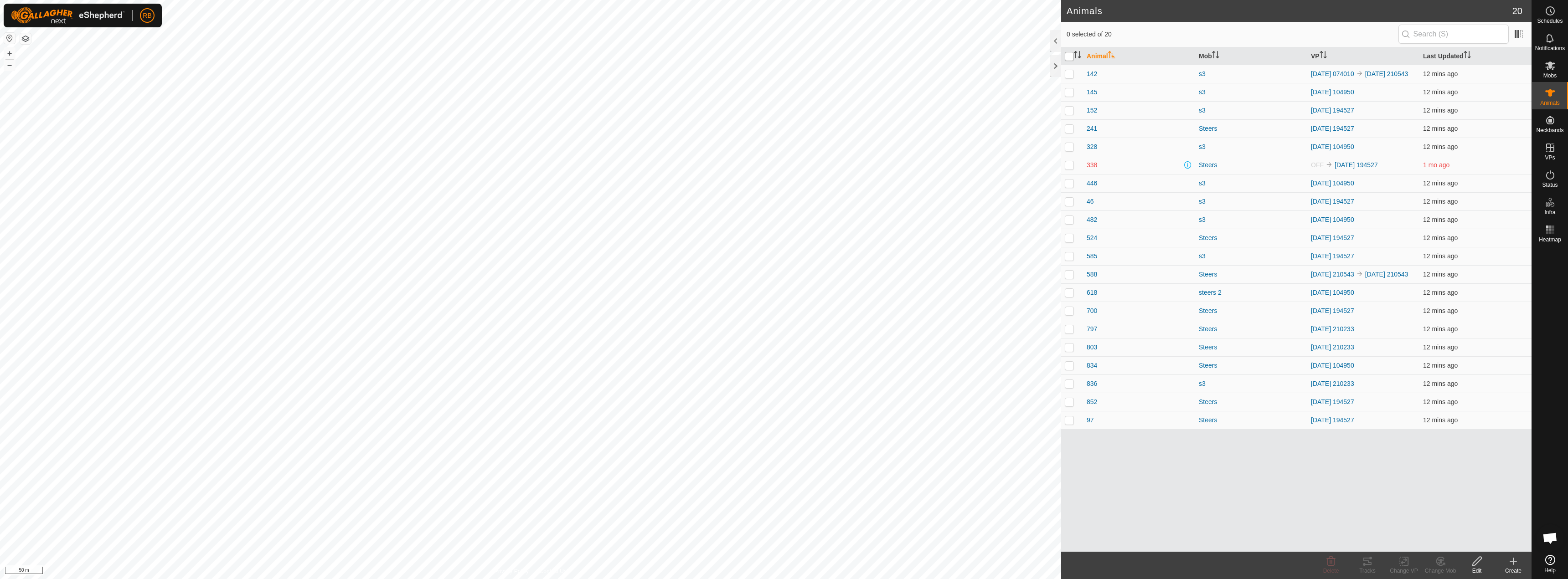
checkbox input "true"
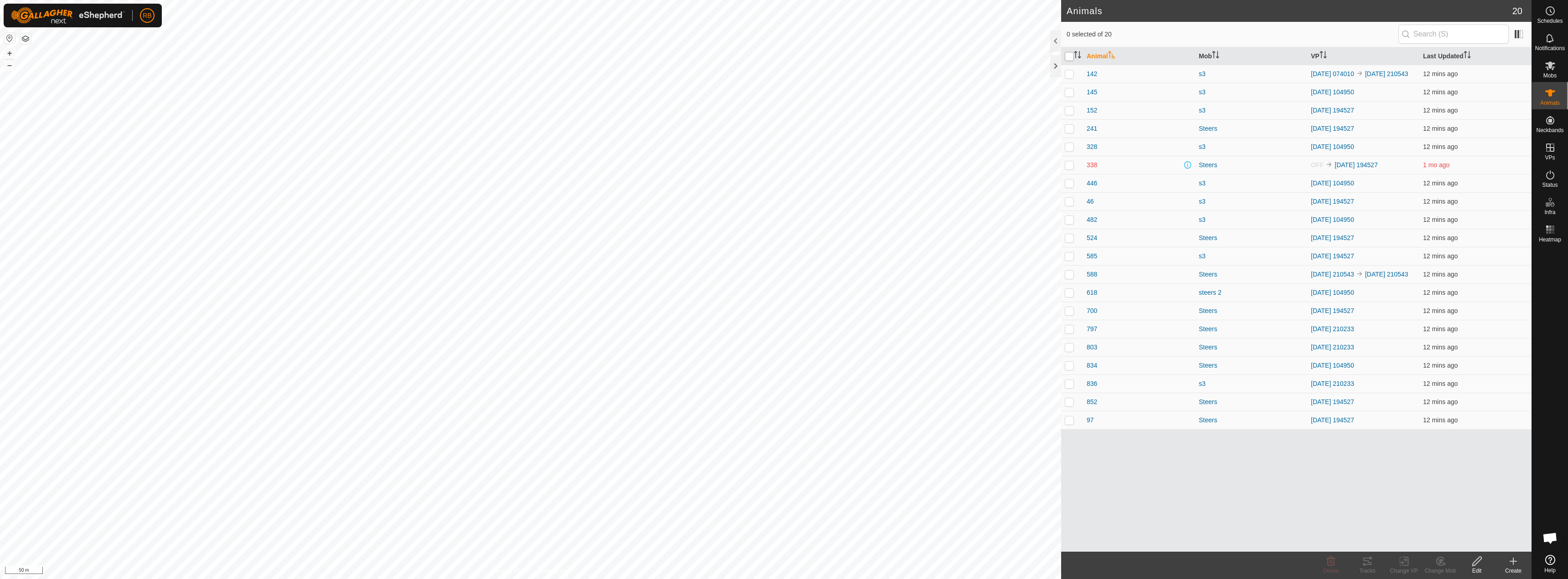
checkbox input "true"
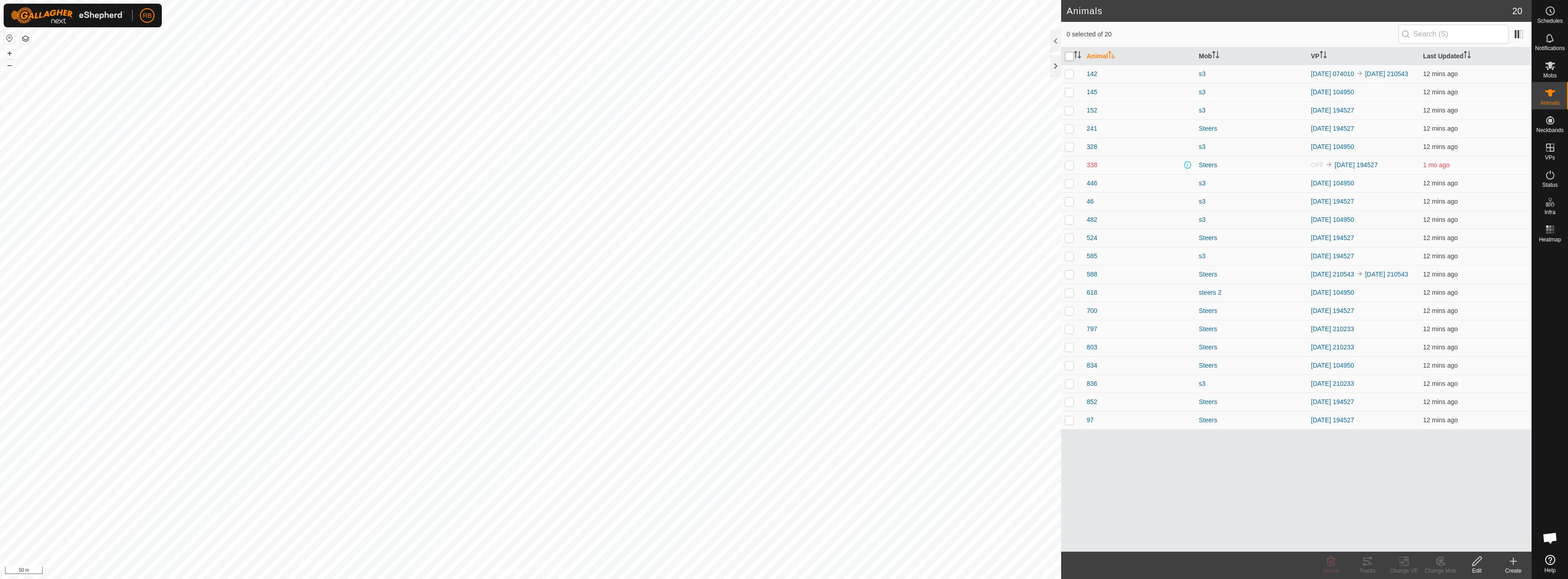
checkbox input "true"
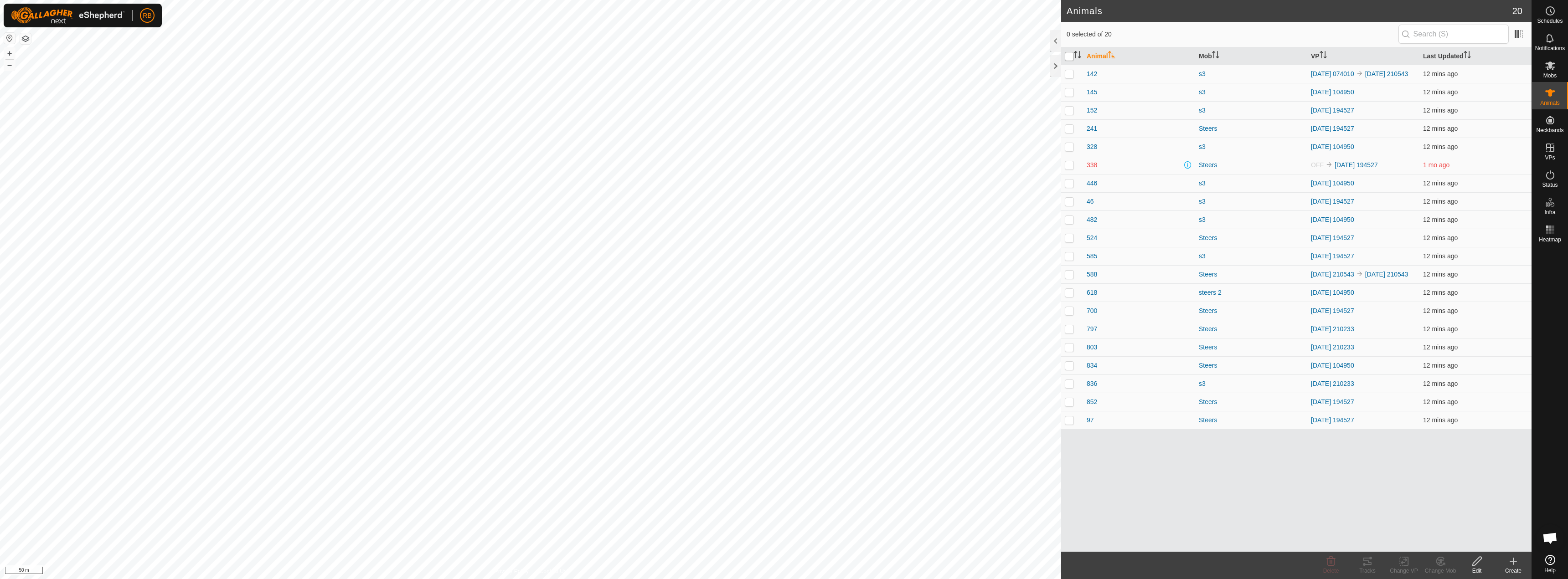
checkbox input "true"
click at [783, 81] on td at bounding box center [1072, 74] width 22 height 18
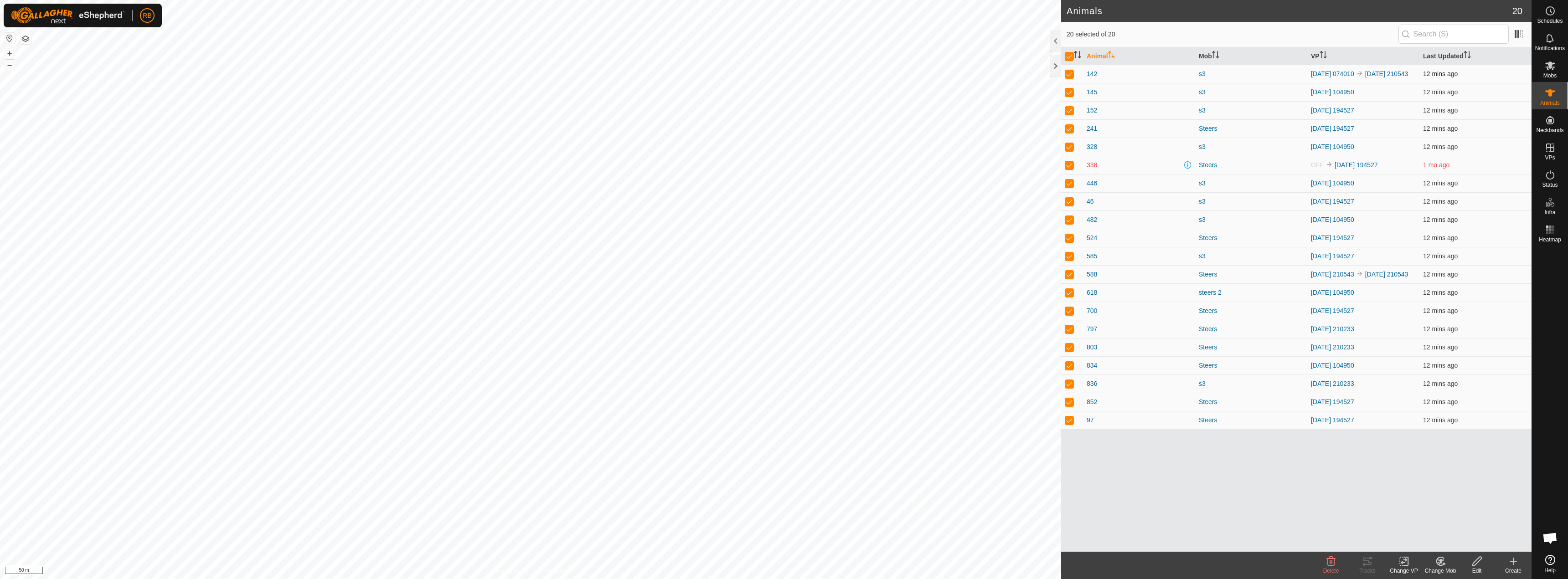
checkbox input "false"
click at [783, 93] on p-checkbox at bounding box center [1069, 91] width 9 height 8
checkbox input "false"
click at [783, 118] on td at bounding box center [1072, 110] width 22 height 18
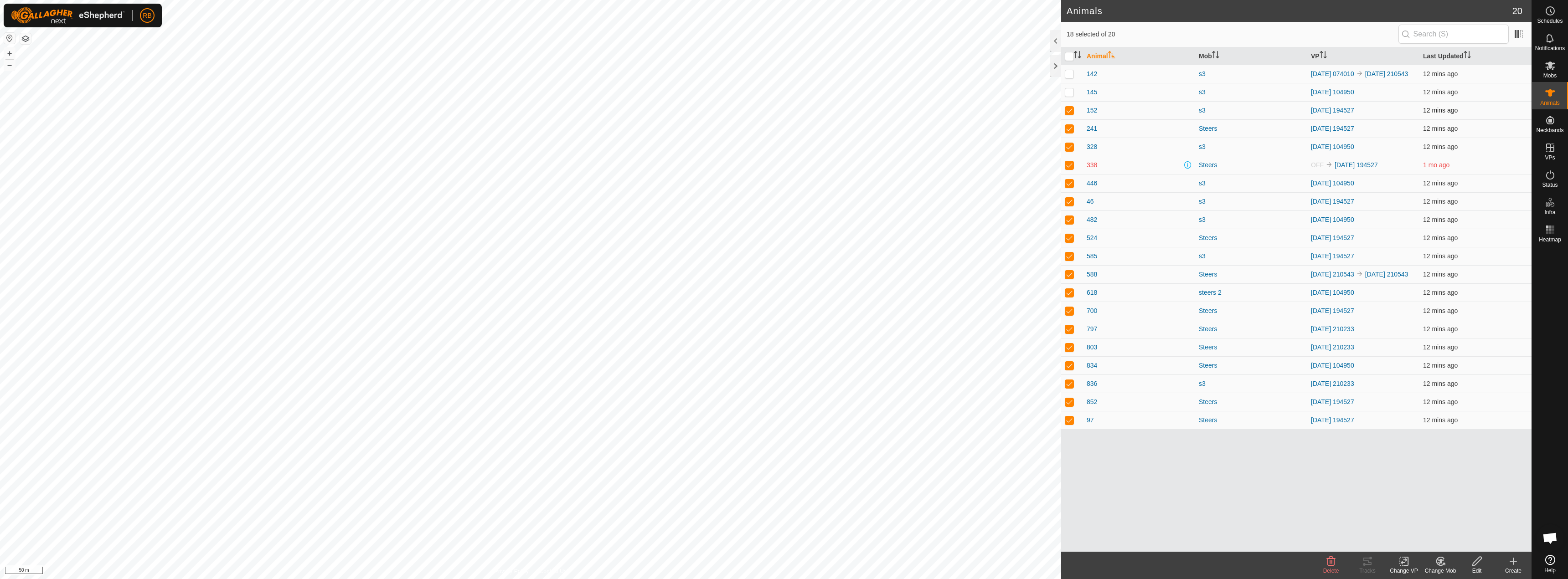
checkbox input "false"
click at [783, 132] on p-checkbox at bounding box center [1069, 128] width 9 height 8
checkbox input "false"
click at [783, 150] on p-checkbox at bounding box center [1069, 146] width 9 height 8
checkbox input "false"
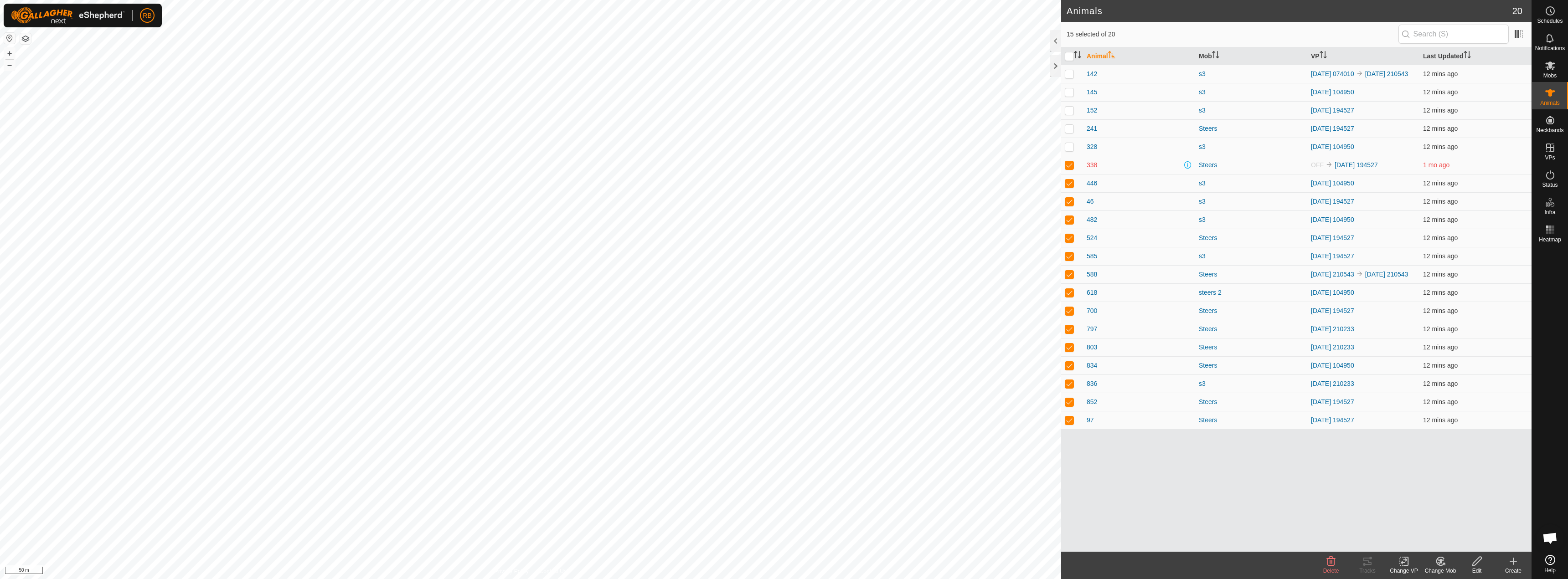
click at [783, 170] on td at bounding box center [1072, 165] width 22 height 18
checkbox input "false"
drag, startPoint x: 1068, startPoint y: 180, endPoint x: 1068, endPoint y: 188, distance: 8.0
click at [783, 181] on p-tablecheckbox at bounding box center [1069, 183] width 9 height 8
checkbox input "false"
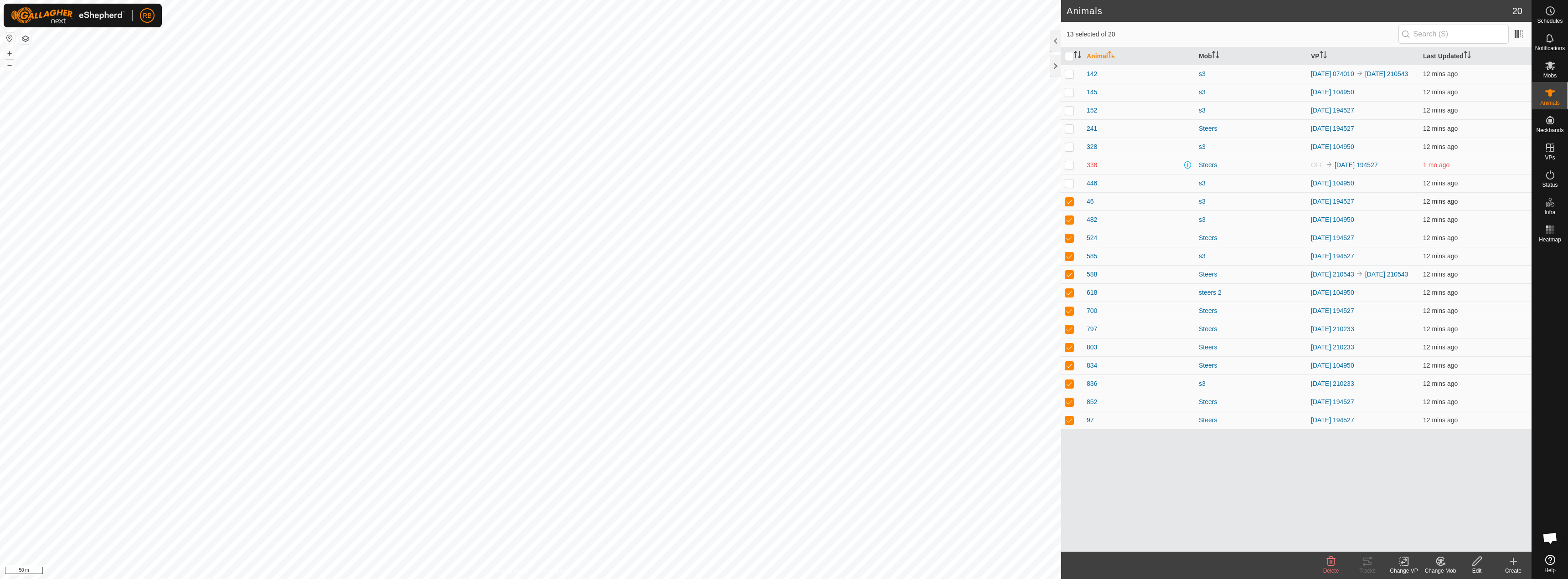
click at [783, 202] on p-checkbox at bounding box center [1069, 201] width 9 height 8
checkbox input "false"
click at [783, 222] on p-checkbox at bounding box center [1069, 219] width 9 height 8
checkbox input "false"
click at [783, 241] on p-checkbox at bounding box center [1069, 237] width 9 height 8
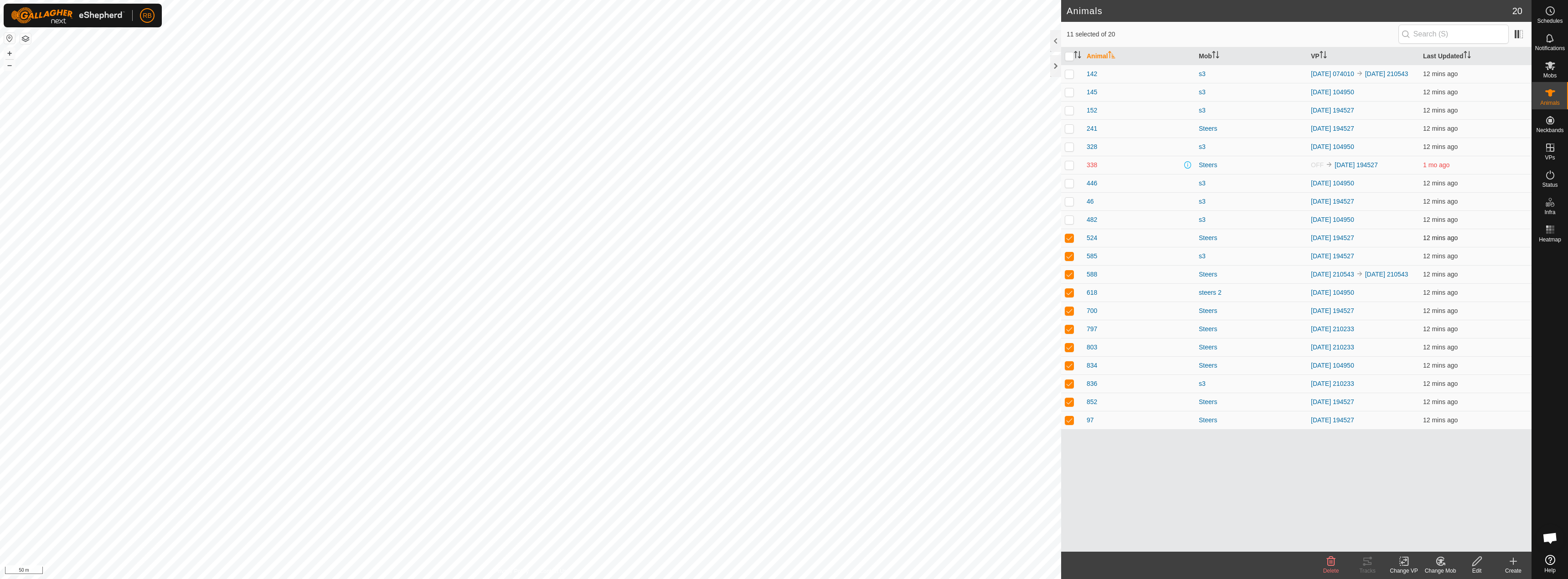
checkbox input "false"
click at [783, 566] on tracks-svg-icon at bounding box center [1366, 561] width 36 height 11
